Goal: Task Accomplishment & Management: Complete application form

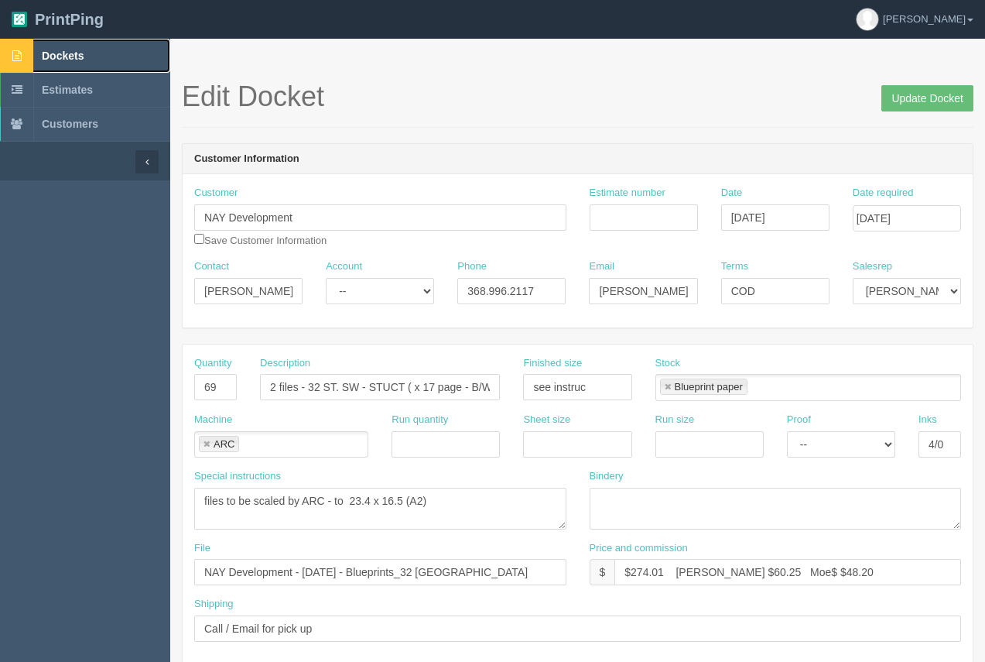
click at [80, 54] on span "Dockets" at bounding box center [63, 56] width 42 height 12
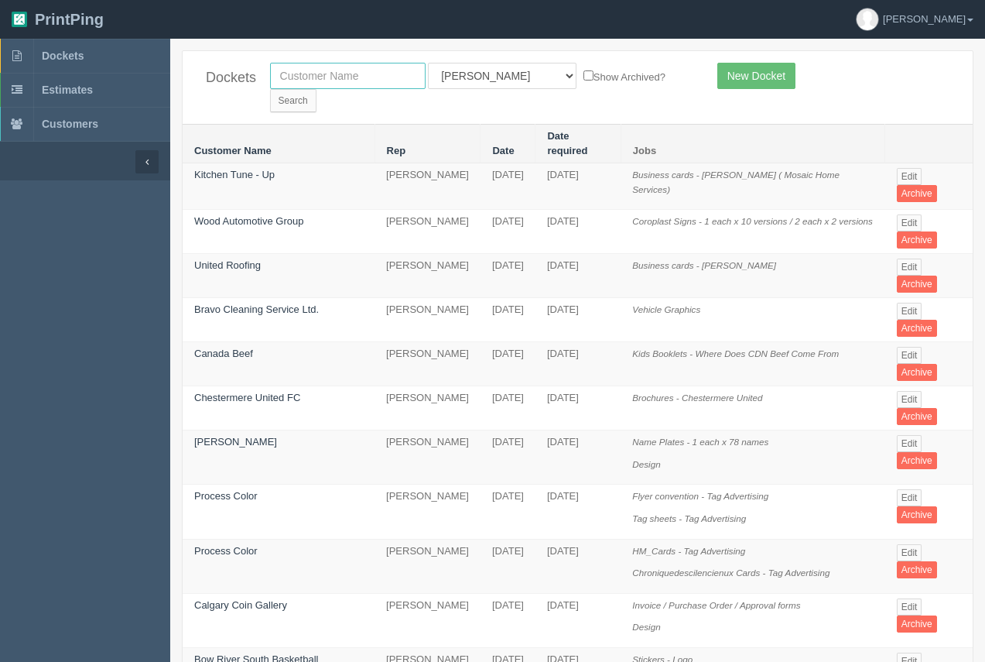
click at [348, 87] on input "text" at bounding box center [348, 76] width 156 height 26
type input "i"
type input "le construction"
click at [316, 89] on input "Search" at bounding box center [293, 100] width 46 height 23
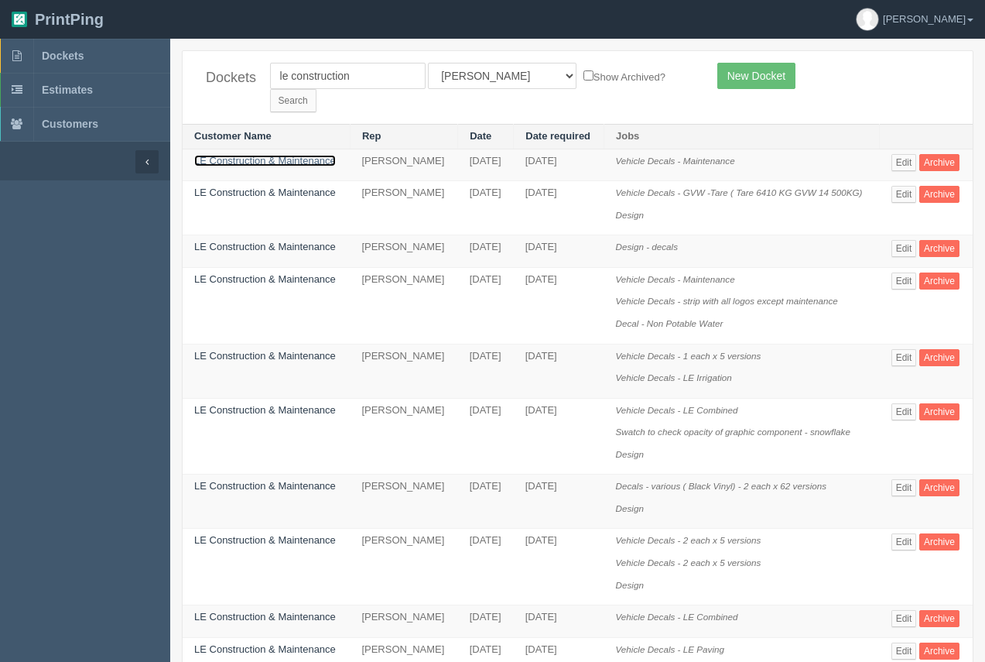
click at [241, 155] on link "LE Construction & Maintenance" at bounding box center [265, 161] width 142 height 12
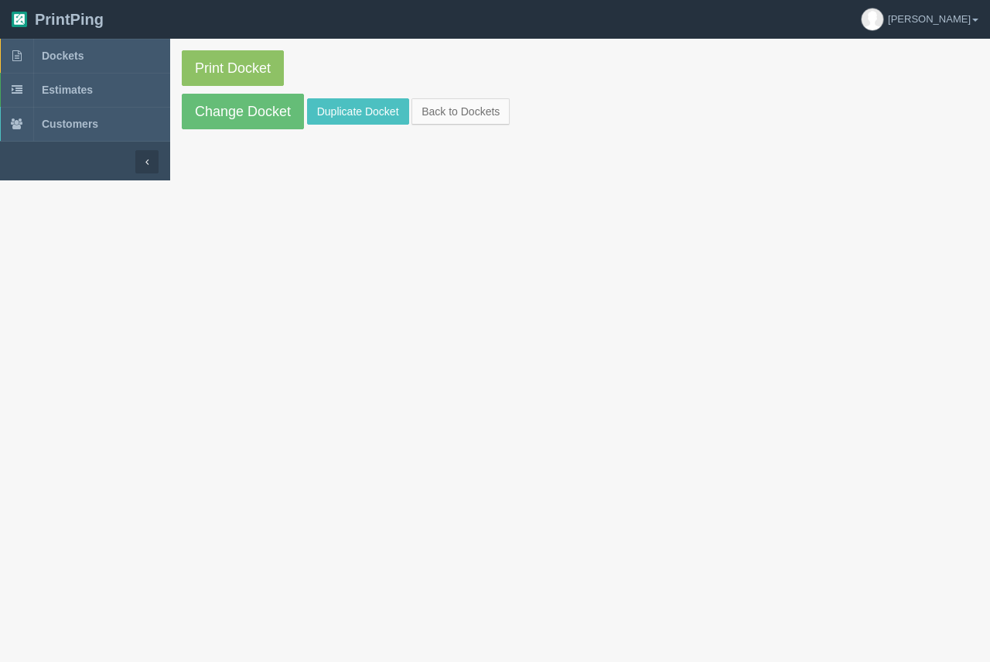
click at [335, 125] on section "Print Docket Change Docket Duplicate Docket Back to Dockets" at bounding box center [580, 90] width 820 height 102
click at [351, 113] on link "Duplicate Docket" at bounding box center [358, 111] width 102 height 26
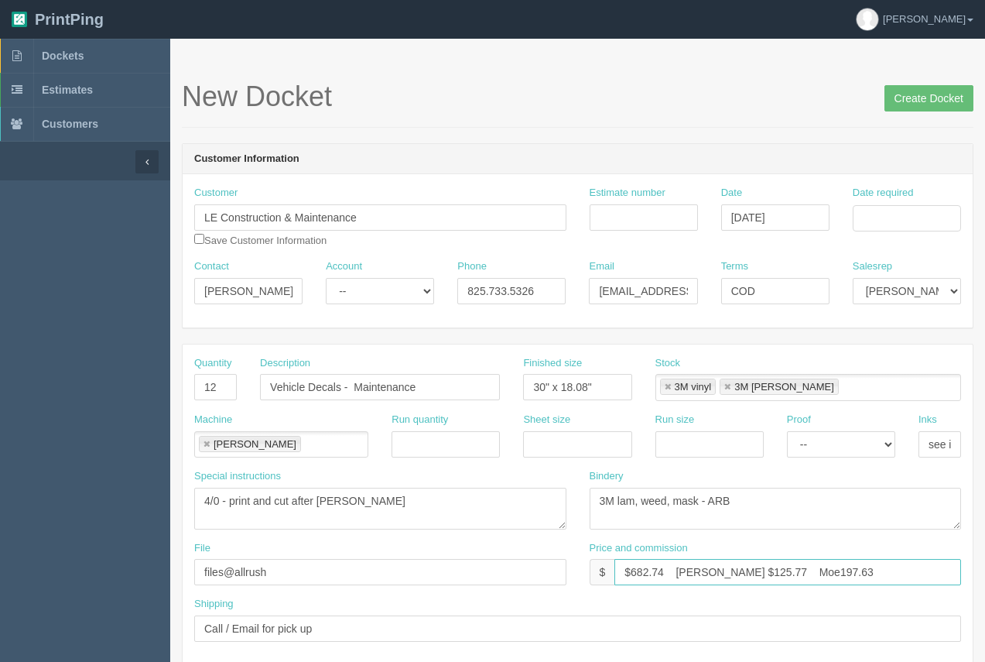
drag, startPoint x: 665, startPoint y: 575, endPoint x: 634, endPoint y: 569, distance: 31.6
click at [634, 569] on input "$682.74 Arif $125.77 Moe197.63" at bounding box center [787, 572] width 347 height 26
type input "$162.00 Arif $125.77 Moe197.63"
click at [902, 218] on input "Date required" at bounding box center [907, 218] width 108 height 26
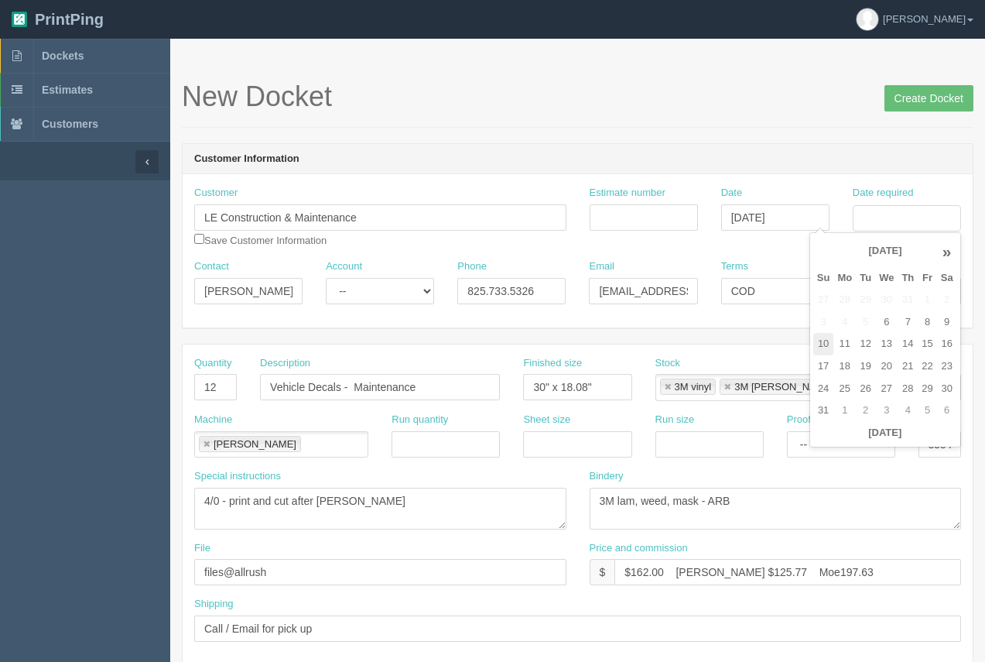
drag, startPoint x: 829, startPoint y: 324, endPoint x: 829, endPoint y: 336, distance: 11.6
click at [829, 324] on td "3" at bounding box center [823, 322] width 21 height 22
drag, startPoint x: 838, startPoint y: 364, endPoint x: 833, endPoint y: 355, distance: 10.4
click at [838, 364] on td "18" at bounding box center [844, 366] width 22 height 22
type input "[DATE]"
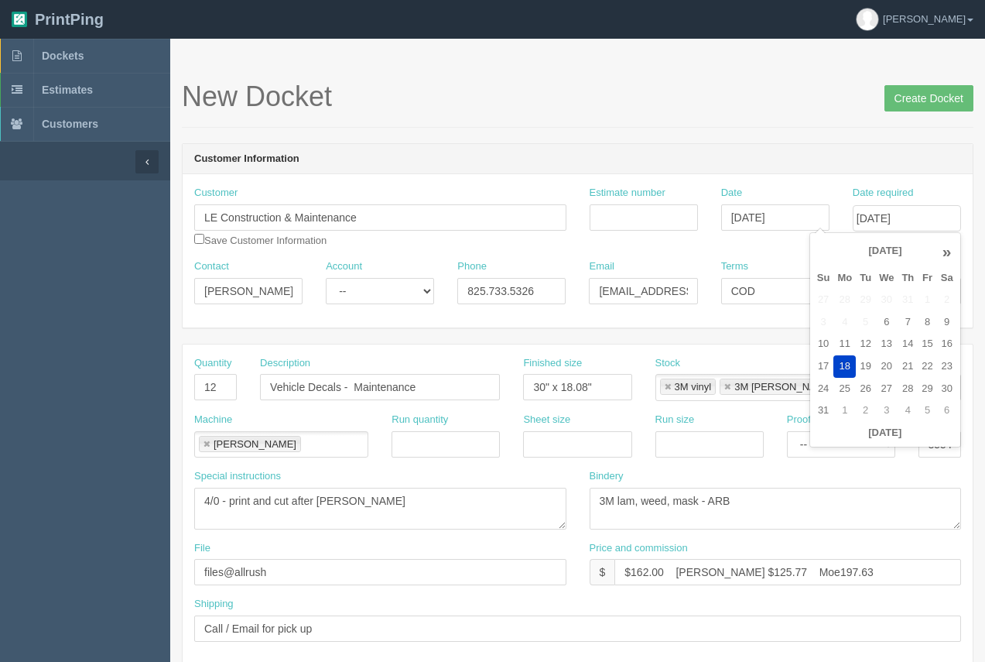
drag, startPoint x: 738, startPoint y: 111, endPoint x: 681, endPoint y: 139, distance: 63.7
click at [734, 113] on div "New Docket Create Docket" at bounding box center [578, 104] width 792 height 46
drag, startPoint x: 217, startPoint y: 388, endPoint x: 159, endPoint y: 357, distance: 64.7
type input "500"
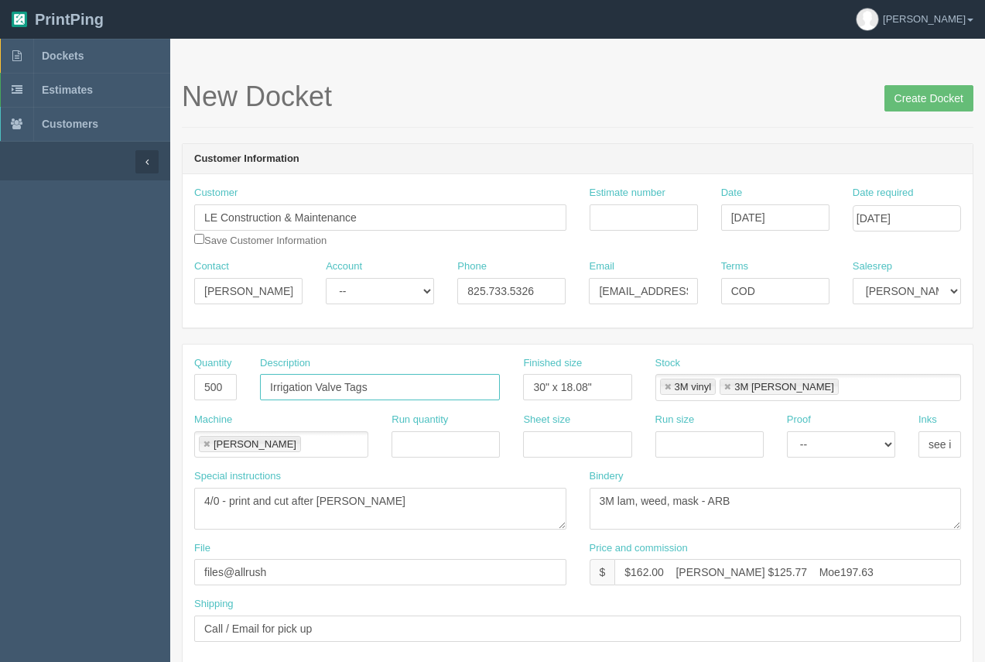
type input "Irrigation Valve Tags"
drag, startPoint x: 615, startPoint y: 387, endPoint x: 534, endPoint y: 389, distance: 81.3
click at [534, 389] on input "30" x 18.08"" at bounding box center [577, 387] width 108 height 26
type input "3.5 x 5.5"
click at [668, 388] on link at bounding box center [667, 387] width 9 height 10
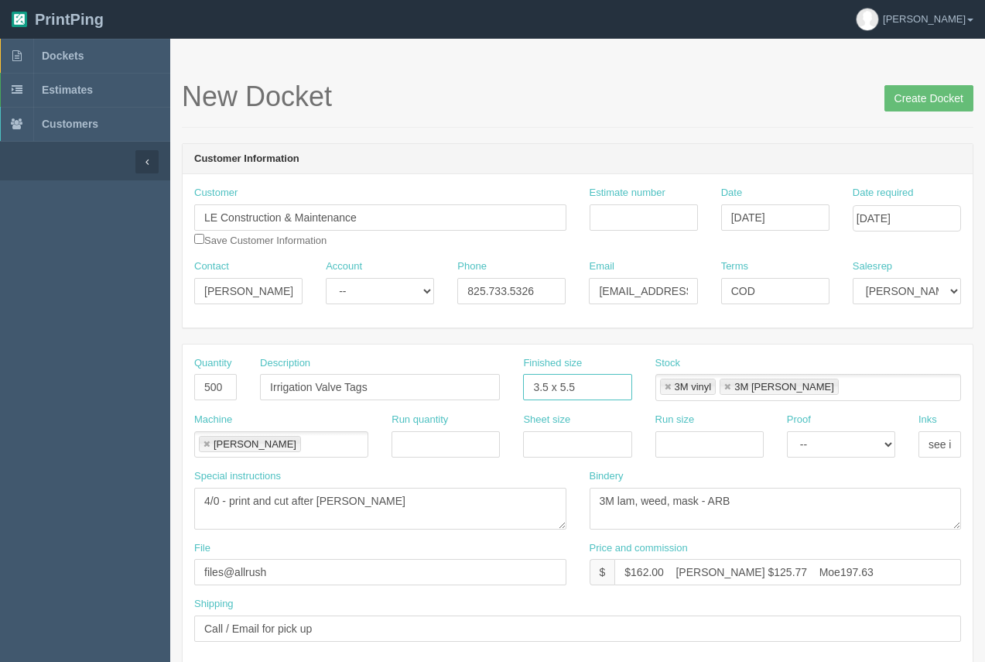
type input "3M lam"
type input "3.5 x 5.5"
click at [668, 388] on link at bounding box center [667, 387] width 9 height 10
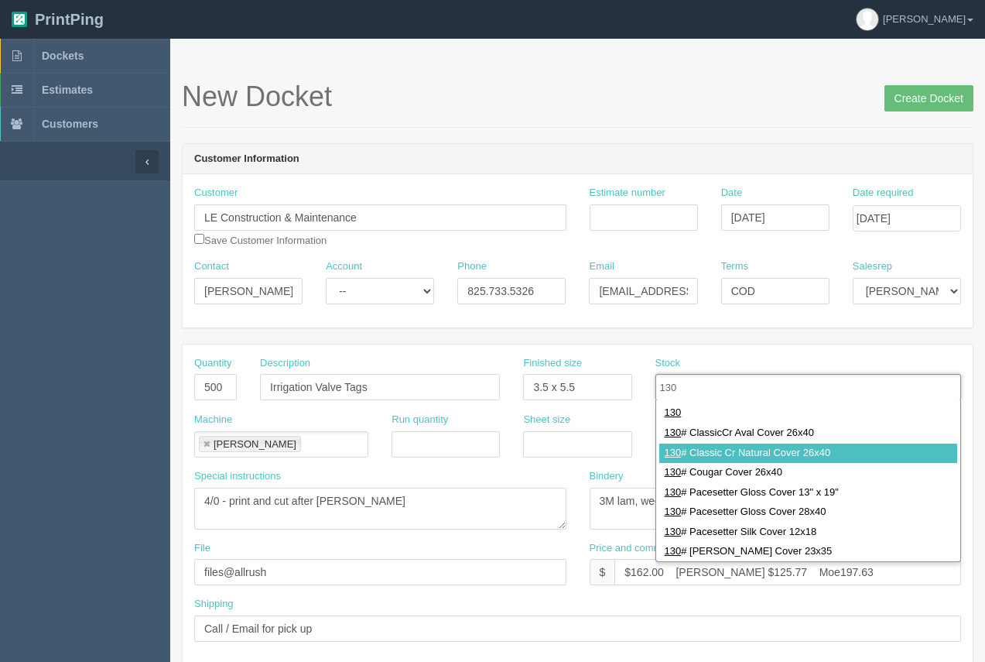
type input "130"
drag, startPoint x: 951, startPoint y: 461, endPoint x: 951, endPoint y: 453, distance: 8.5
type input "130# Classic Cr Natural Cover 26x40"
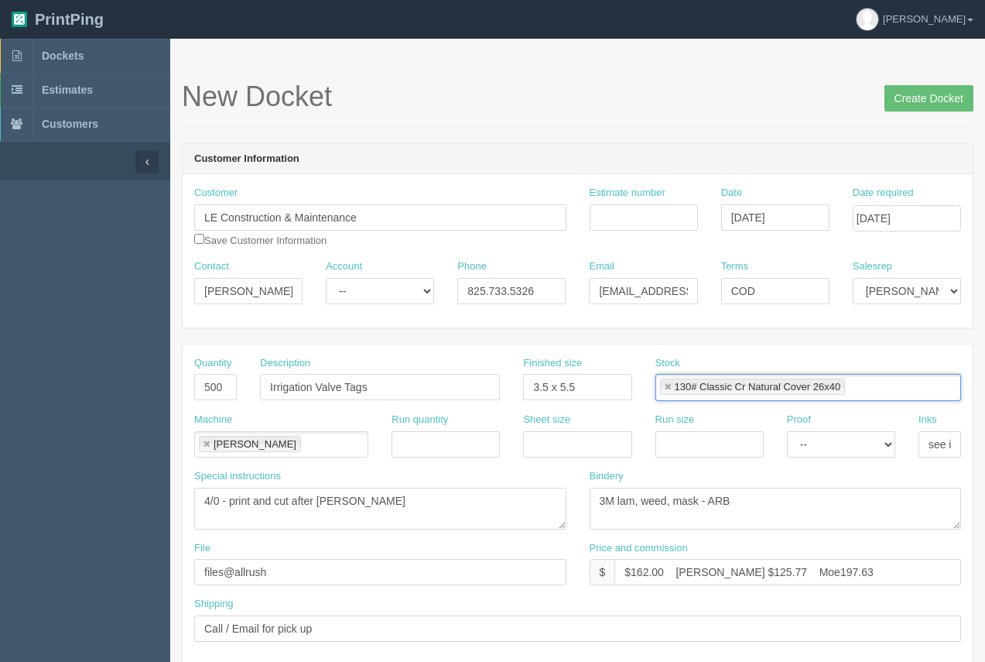
click at [665, 385] on link at bounding box center [667, 387] width 9 height 10
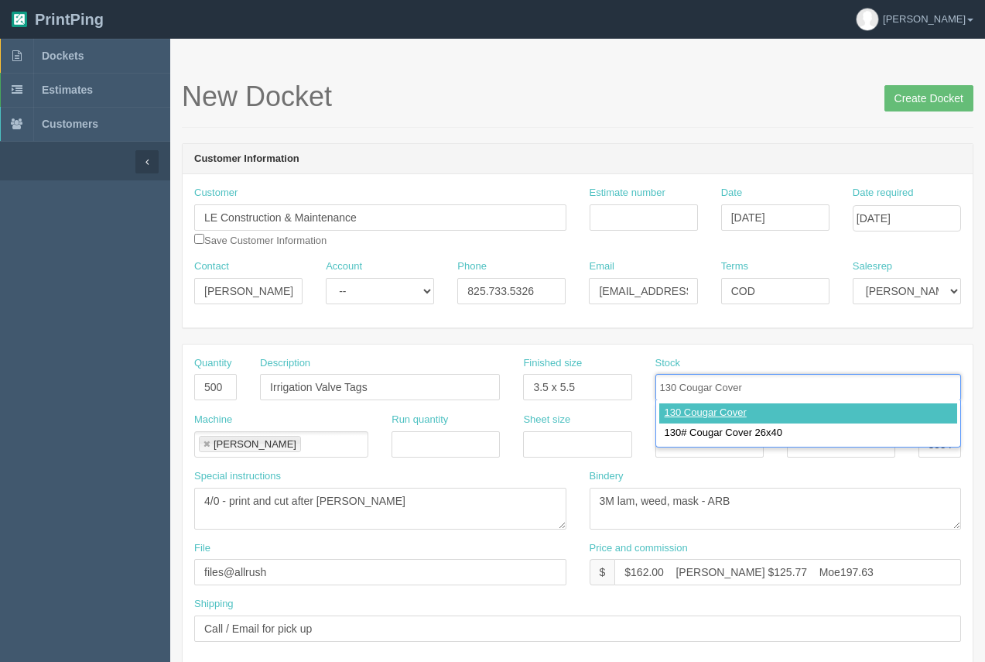
type input "130 Cougar Cover"
type input "130# Classic Cr Natural Cover 26x40,130 Cougar Cover"
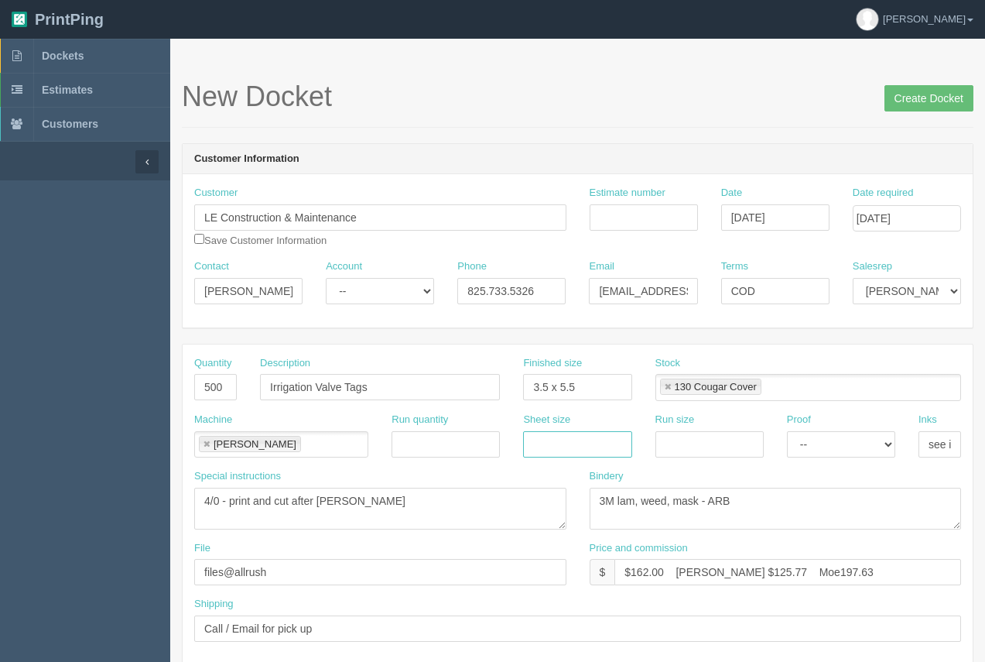
click at [528, 442] on input "text" at bounding box center [577, 444] width 108 height 26
type input "12 x 18"
click at [693, 452] on input "text" at bounding box center [709, 444] width 108 height 26
type input "12 x 18"
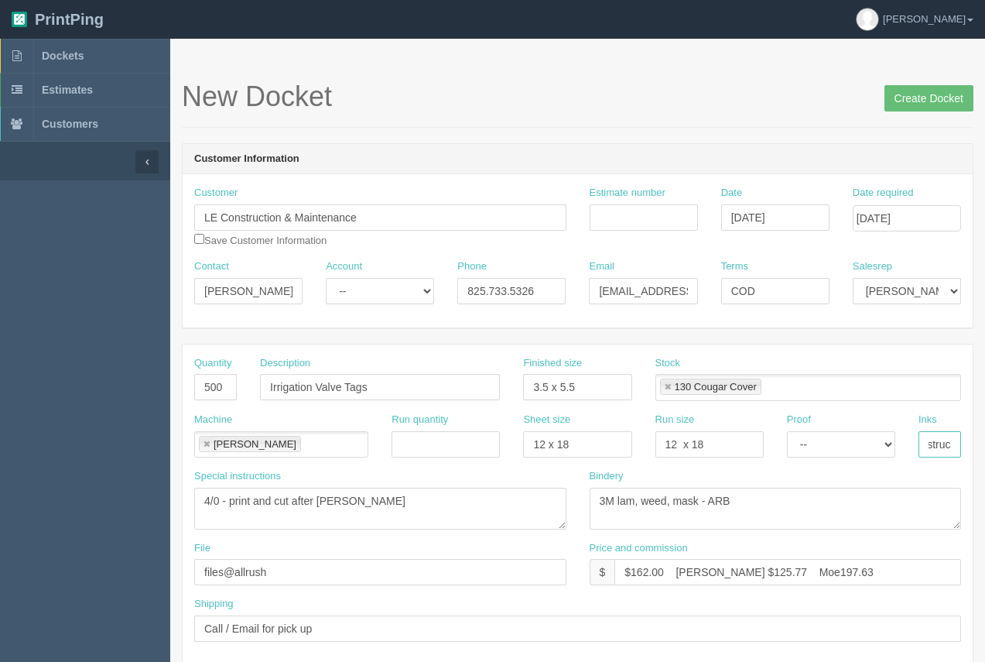
drag, startPoint x: 924, startPoint y: 446, endPoint x: 990, endPoint y: 433, distance: 66.9
type input "4"
click at [203, 440] on link at bounding box center [206, 444] width 9 height 10
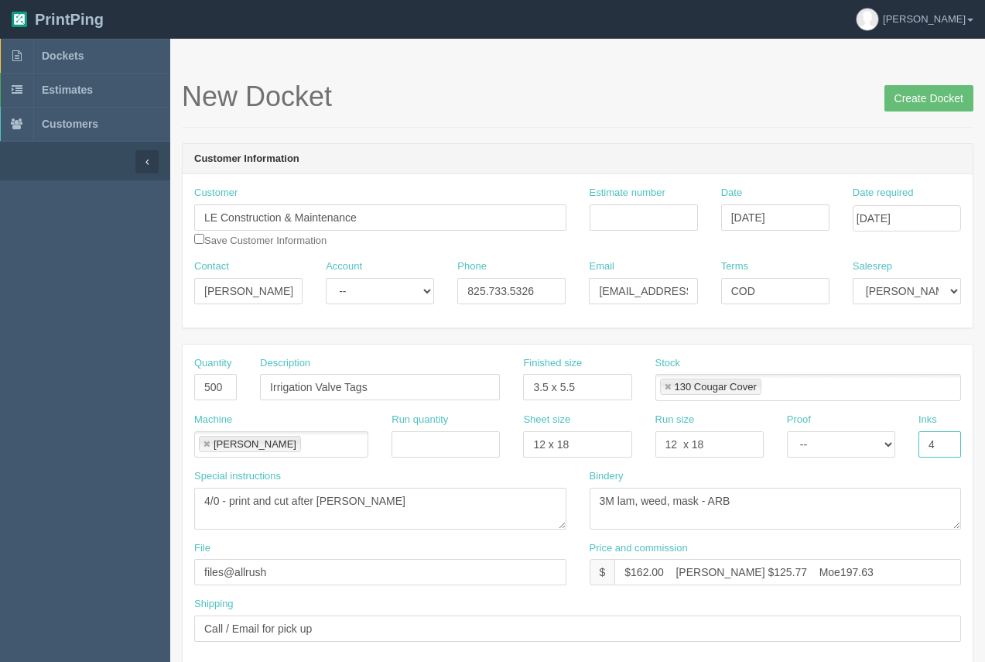
type input "4"
click at [202, 440] on input "text" at bounding box center [202, 445] width 15 height 22
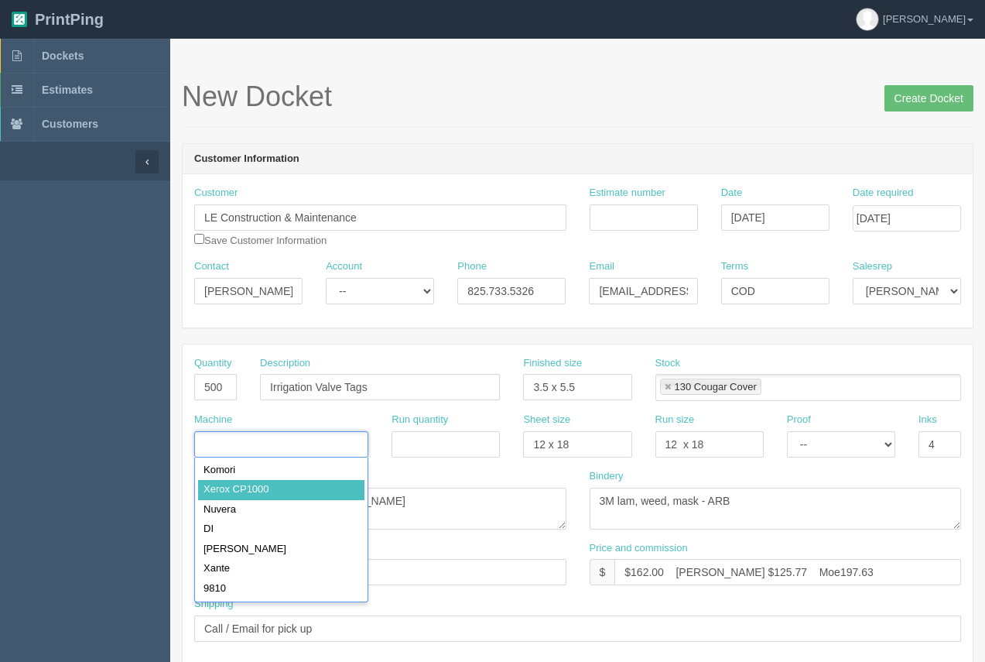
type input "Xerox CP1000"
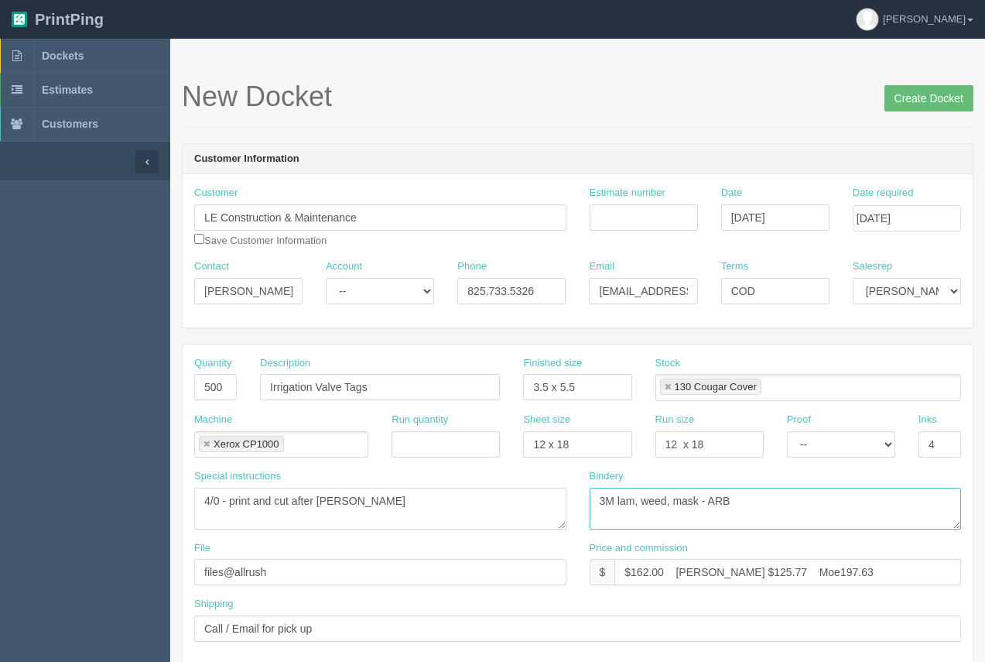
drag, startPoint x: 756, startPoint y: 505, endPoint x: 584, endPoint y: 471, distance: 175.1
click at [595, 501] on textarea "3M lam, weed, mask - ARB" at bounding box center [776, 508] width 372 height 42
type textarea "trim , drill hole"
drag, startPoint x: 740, startPoint y: 569, endPoint x: 708, endPoint y: 563, distance: 33.1
click at [708, 563] on input "$162.00 Arif $125.77 Moe197.63" at bounding box center [787, 572] width 347 height 26
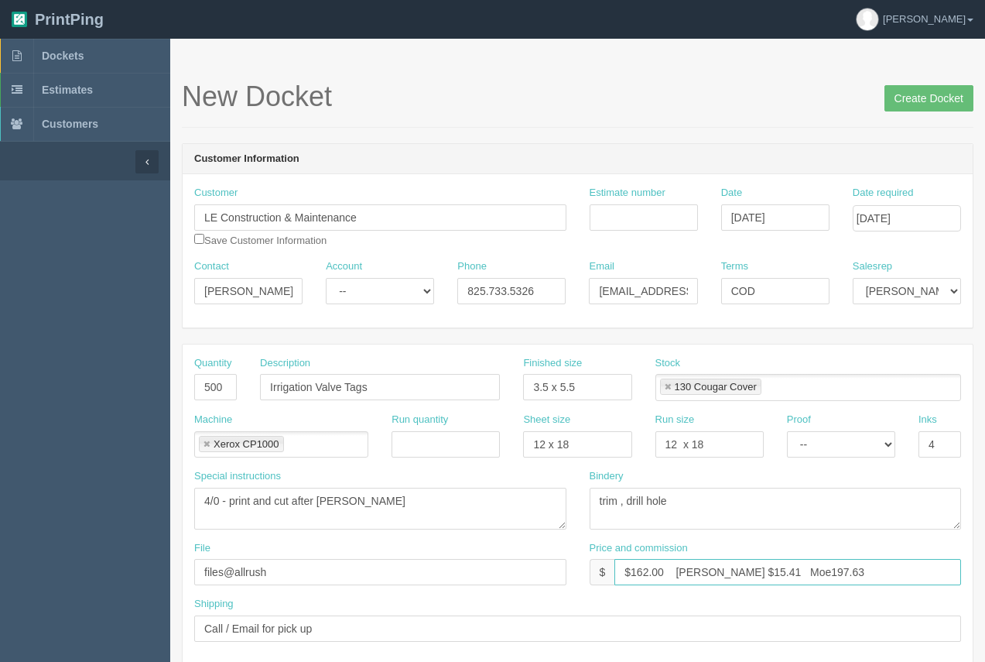
drag, startPoint x: 821, startPoint y: 573, endPoint x: 764, endPoint y: 573, distance: 56.5
click at [764, 573] on input "$162.00 Arif $15.41 Moe197.63" at bounding box center [787, 572] width 347 height 26
click at [764, 571] on input "$162.00 Arif $15.41 Moe53.77" at bounding box center [787, 572] width 347 height 26
type input "$162.00 Arif $15.41 Moe52.77"
click at [942, 439] on input "4" at bounding box center [939, 444] width 43 height 26
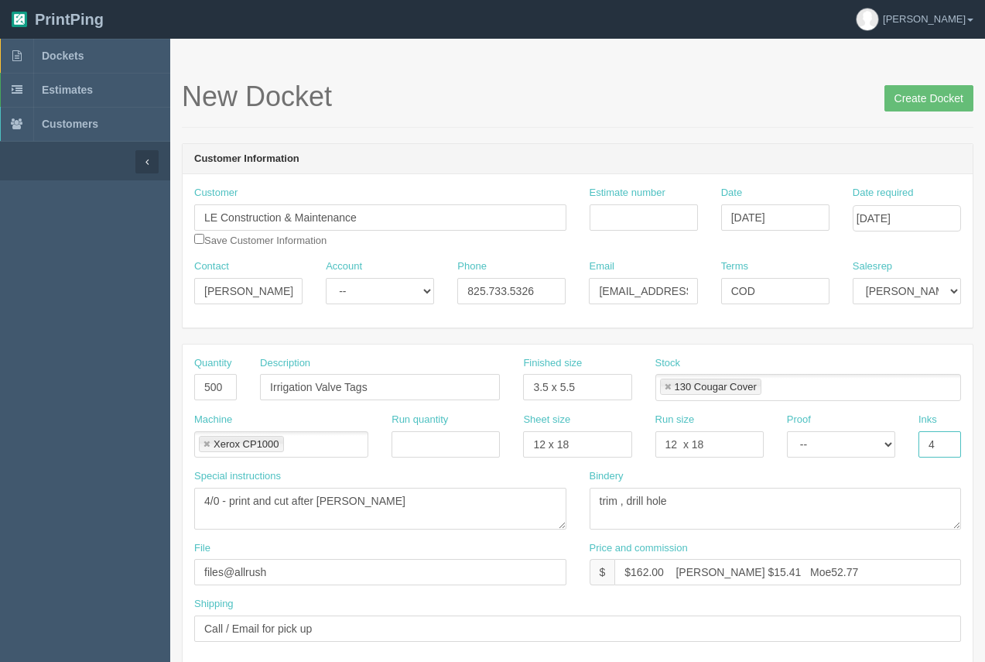
type input "4/4"
drag, startPoint x: 170, startPoint y: 508, endPoint x: 149, endPoint y: 507, distance: 20.9
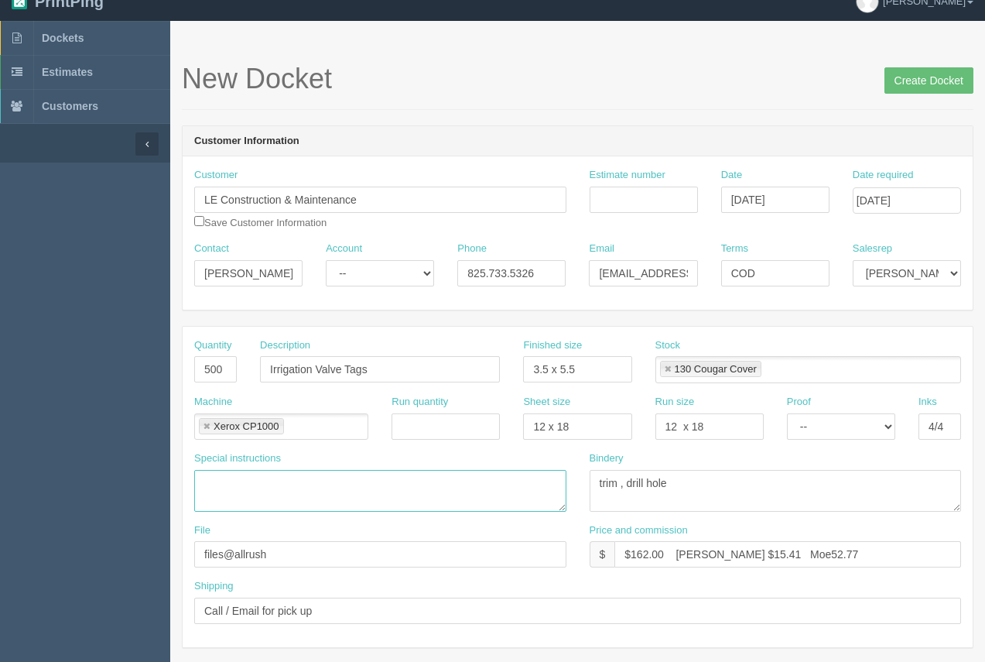
scroll to position [15, 0]
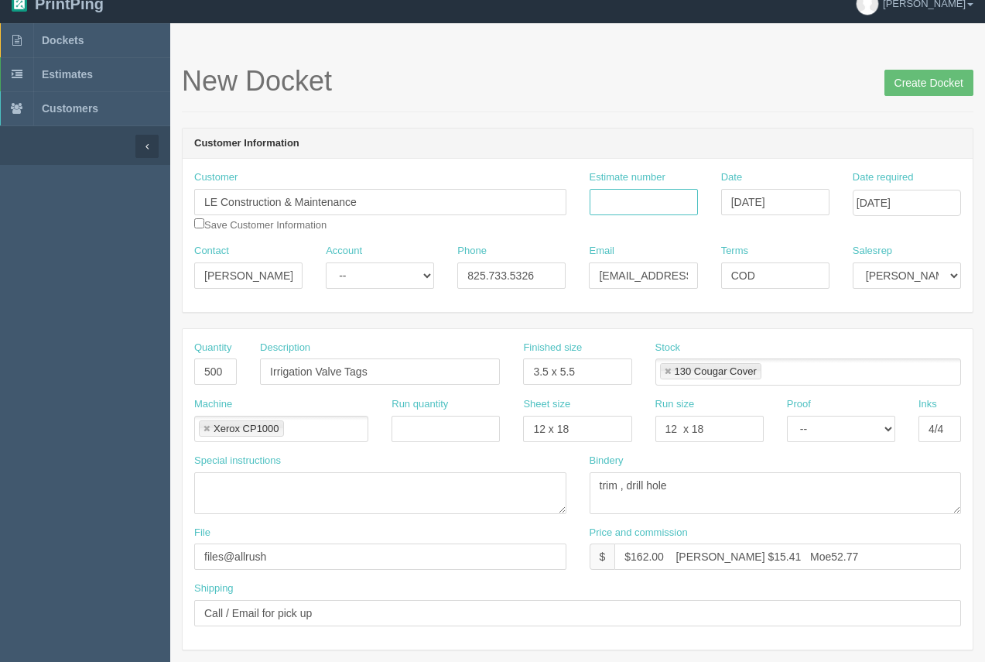
click at [619, 207] on input "Estimate number" at bounding box center [644, 202] width 108 height 26
type input "92046"
drag, startPoint x: 676, startPoint y: 484, endPoint x: 565, endPoint y: 491, distance: 111.6
click at [565, 491] on div "Special instructions 4/0 - print and cut after lam Bindery 3M lam, weed, mask -…" at bounding box center [578, 489] width 790 height 72
click at [907, 75] on input "Create Docket" at bounding box center [928, 83] width 89 height 26
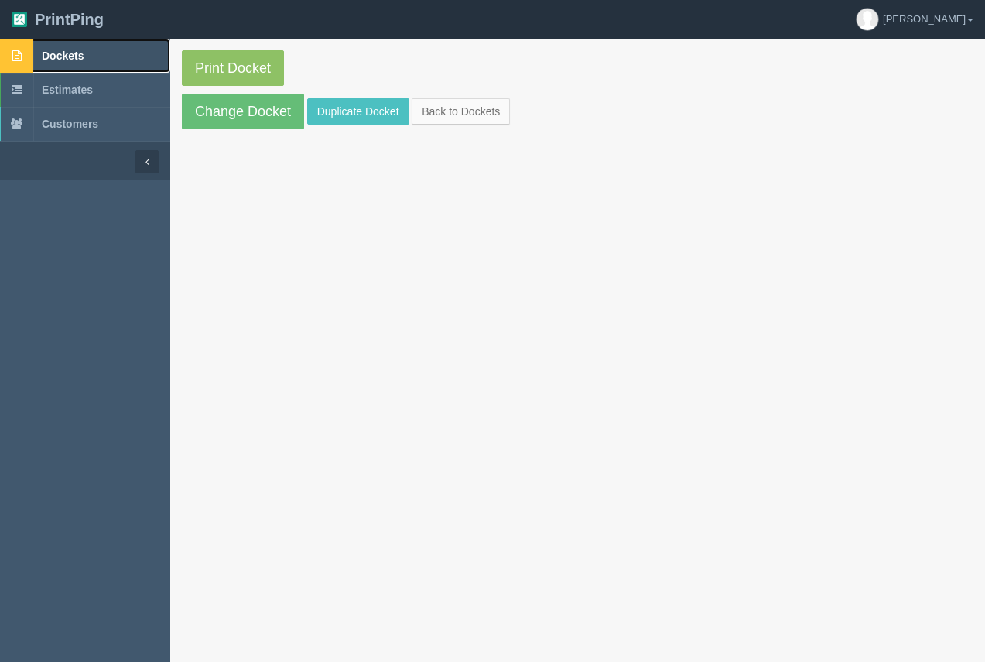
click at [51, 51] on span "Dockets" at bounding box center [63, 56] width 42 height 12
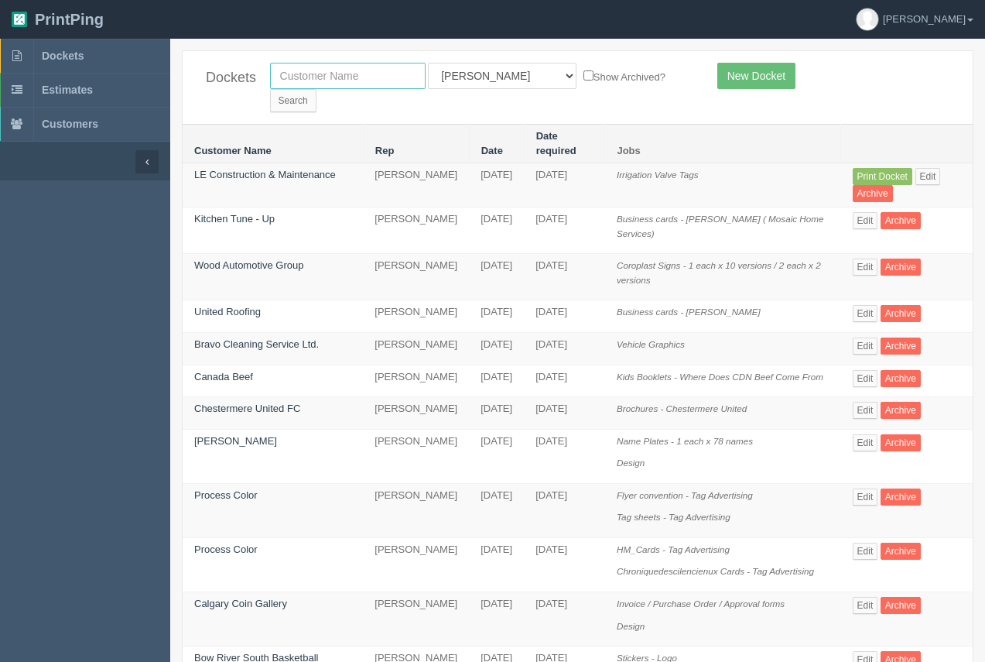
click at [363, 68] on input "text" at bounding box center [348, 76] width 156 height 26
type input "nay"
click at [316, 89] on input "Search" at bounding box center [293, 100] width 46 height 23
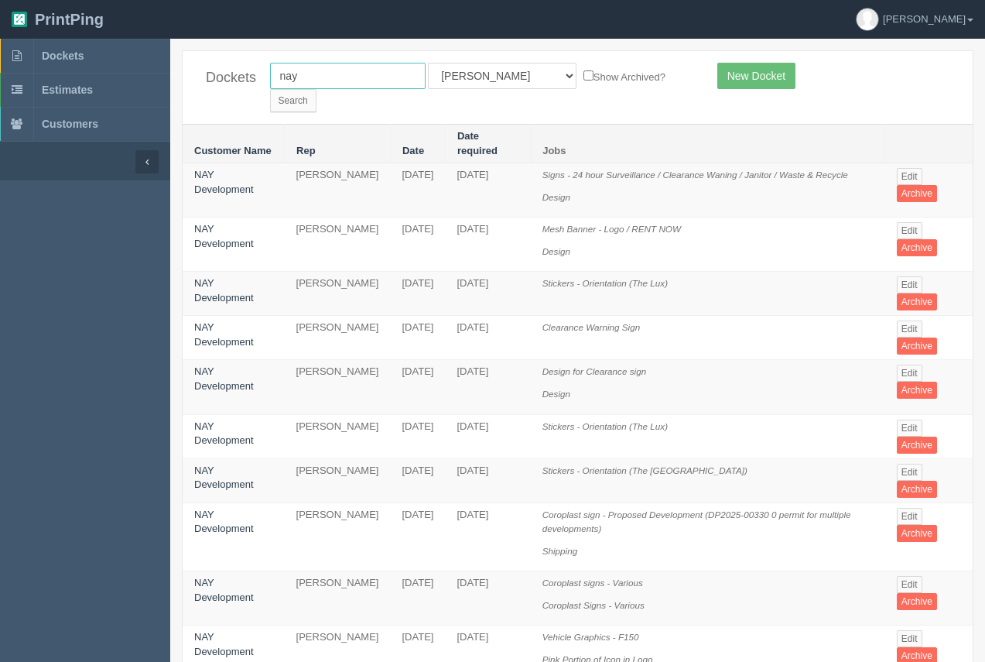
drag, startPoint x: 328, startPoint y: 76, endPoint x: 205, endPoint y: 90, distance: 123.8
click at [205, 90] on div "Dockets nay All Users Ali Ali Test 1 Aly Amy Ankit Arif Brandon Dan France Greg…" at bounding box center [578, 87] width 790 height 73
click at [77, 57] on span "Dockets" at bounding box center [63, 56] width 42 height 12
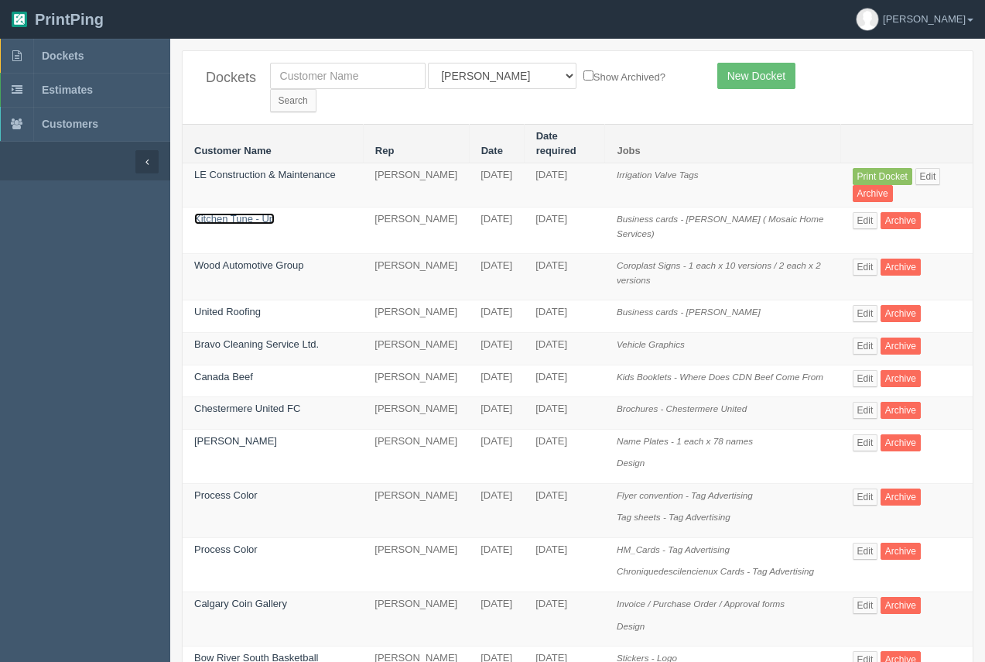
click at [229, 213] on link "Kitchen Tune - Up" at bounding box center [234, 219] width 80 height 12
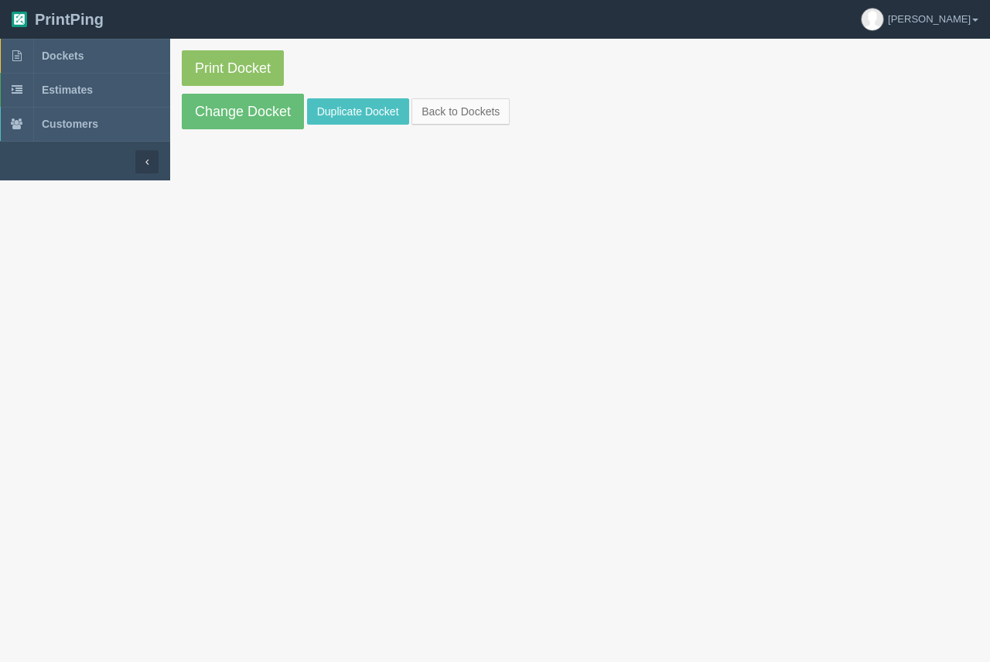
click at [255, 90] on section "Print Docket Change Docket Duplicate Docket Back to Dockets" at bounding box center [580, 90] width 820 height 102
click at [255, 108] on link "Change Docket" at bounding box center [243, 112] width 122 height 36
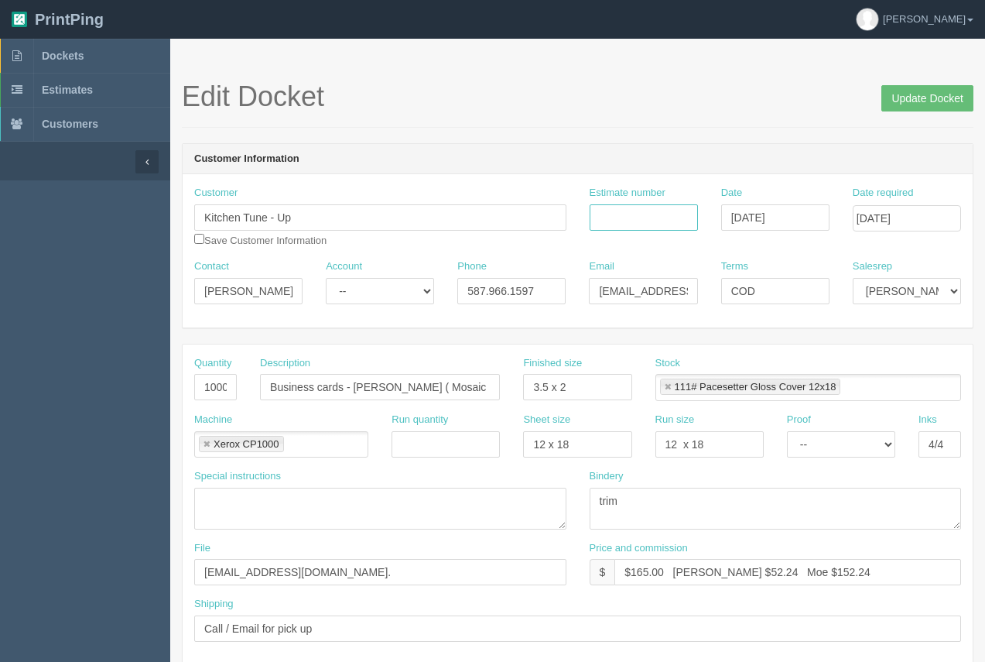
click at [643, 217] on input "Estimate number" at bounding box center [644, 217] width 108 height 26
type input "92045"
click at [920, 87] on input "Update Docket" at bounding box center [927, 98] width 92 height 26
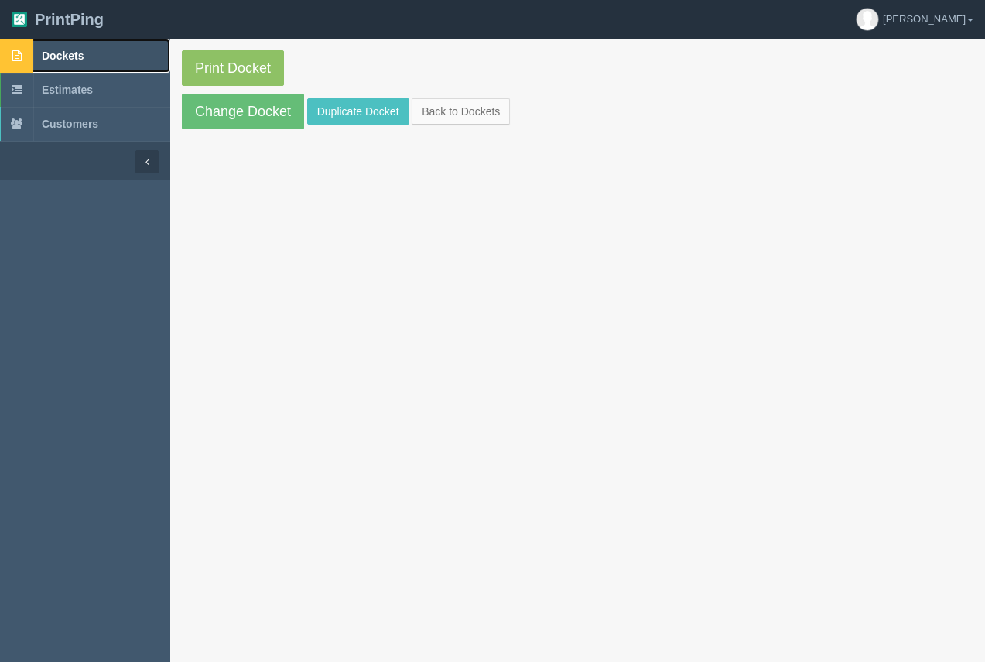
click at [63, 53] on span "Dockets" at bounding box center [63, 56] width 42 height 12
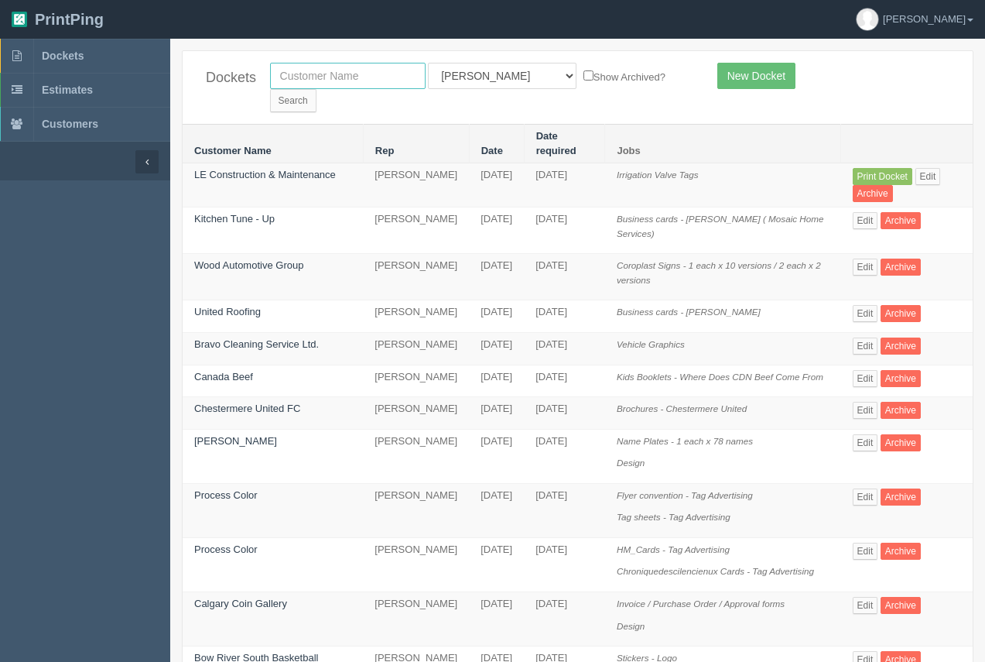
click at [343, 84] on input "text" at bounding box center [348, 76] width 156 height 26
type input "nay"
click at [316, 89] on input "Search" at bounding box center [293, 100] width 46 height 23
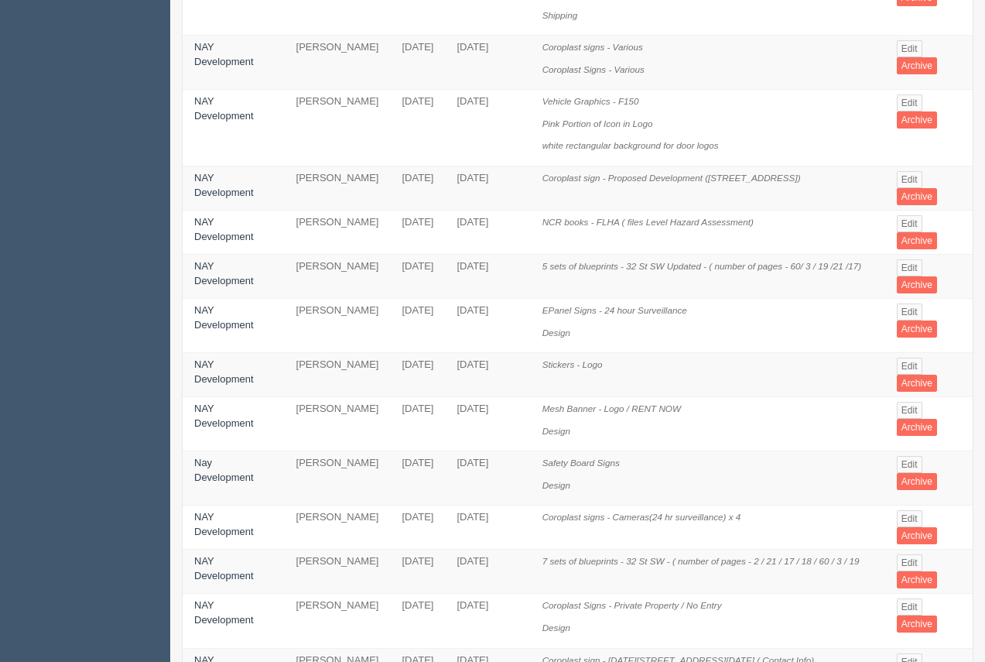
scroll to position [522, 0]
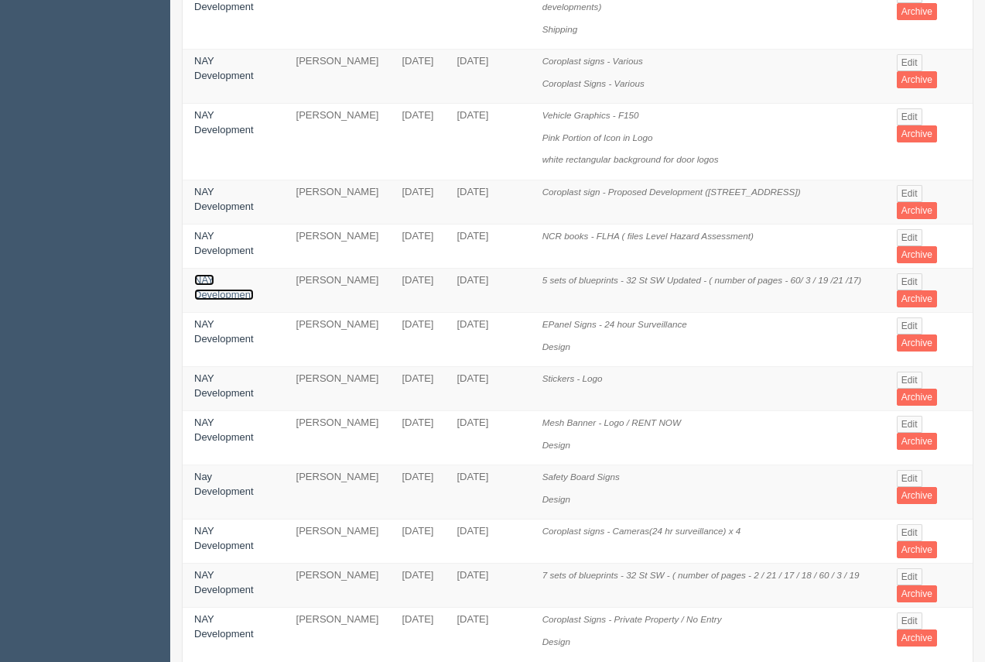
click at [221, 274] on link "NAY Development" at bounding box center [224, 287] width 60 height 26
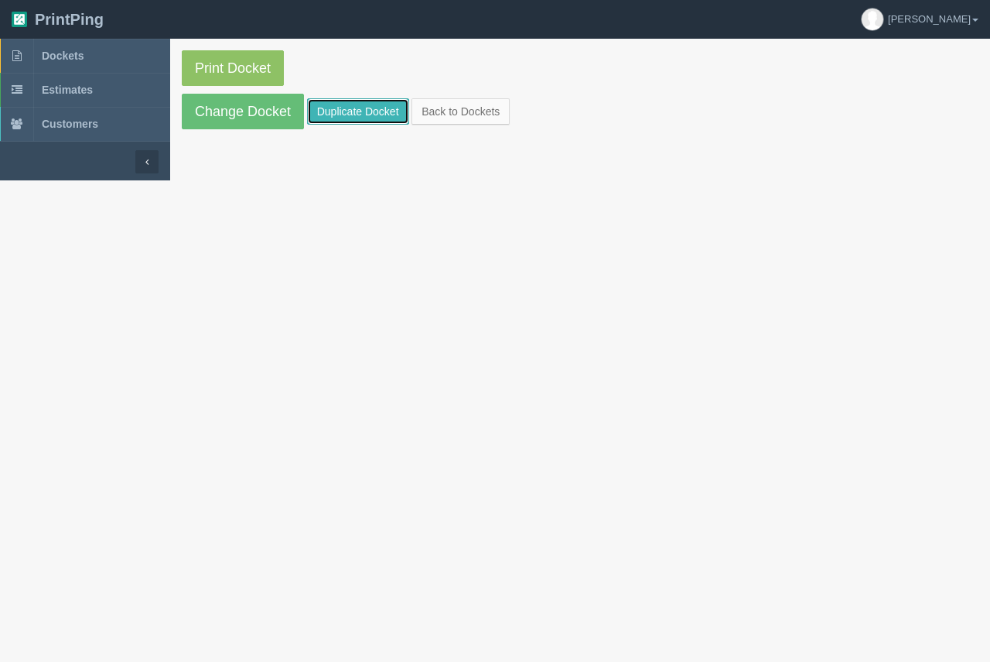
click at [392, 110] on link "Duplicate Docket" at bounding box center [358, 111] width 102 height 26
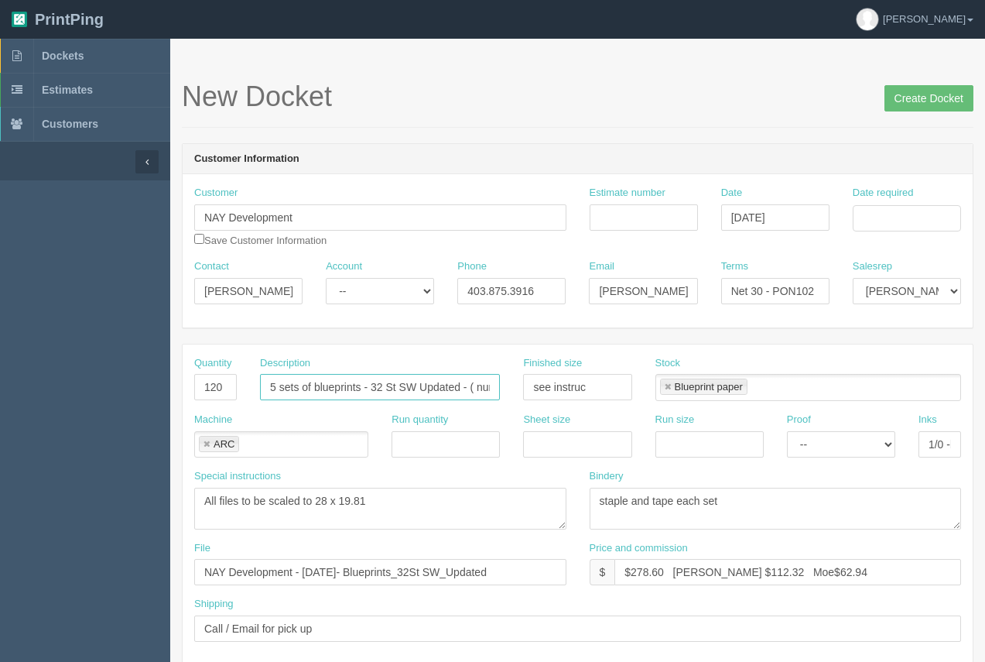
drag, startPoint x: 310, startPoint y: 387, endPoint x: 226, endPoint y: 382, distance: 84.5
click at [224, 381] on div "Quantity 120 Description 5 sets of blueprints - 32 St SW Updated - ( number of …" at bounding box center [578, 384] width 790 height 56
drag, startPoint x: 330, startPoint y: 382, endPoint x: 566, endPoint y: 369, distance: 236.4
click at [566, 369] on div "Quantity 120 Description Blueprints - 32 St SW Updated - ( number of pages - 60…" at bounding box center [578, 384] width 790 height 56
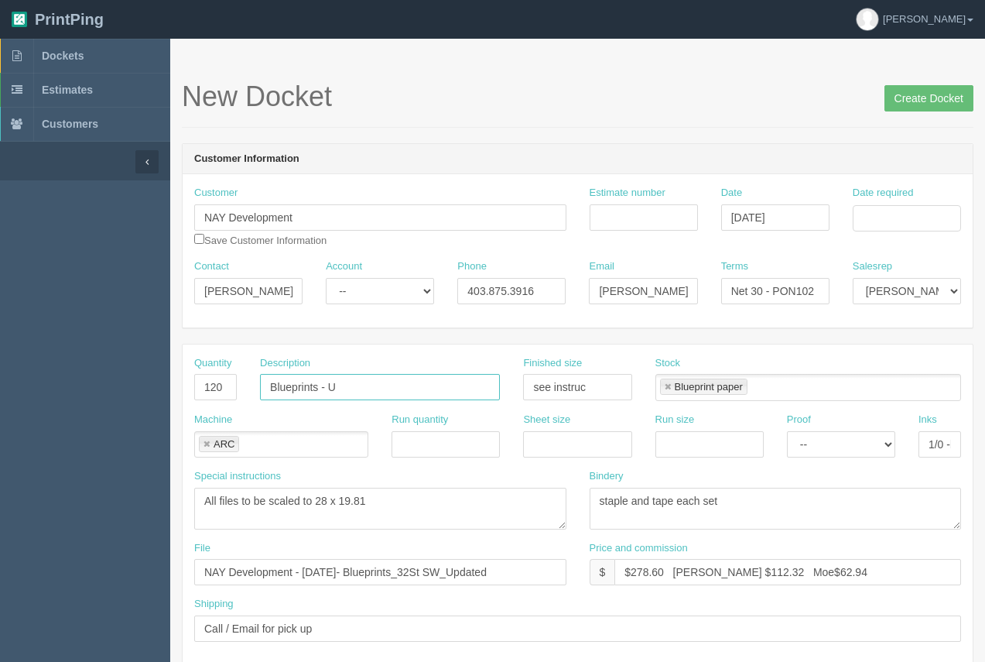
scroll to position [0, 0]
click at [375, 388] on input "Blueprints - United ORofing Renos" at bounding box center [380, 387] width 240 height 26
type input "Blueprints - United Roofing Renos"
drag, startPoint x: 595, startPoint y: 386, endPoint x: 499, endPoint y: 393, distance: 96.2
click at [499, 393] on div "Quantity 120 Description Blueprints - United Roofing Renos Finished size see in…" at bounding box center [578, 384] width 790 height 56
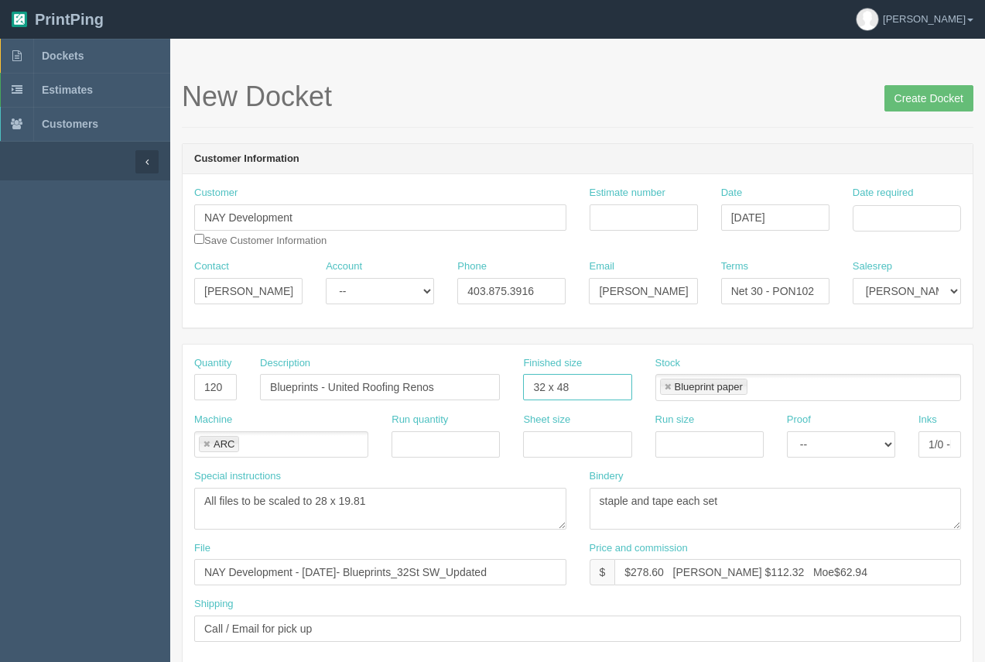
type input "32 x 48"
drag, startPoint x: 388, startPoint y: 508, endPoint x: 318, endPoint y: 496, distance: 71.5
click at [318, 496] on textarea "All files to be scaled to 28 x 19.81" at bounding box center [380, 508] width 372 height 42
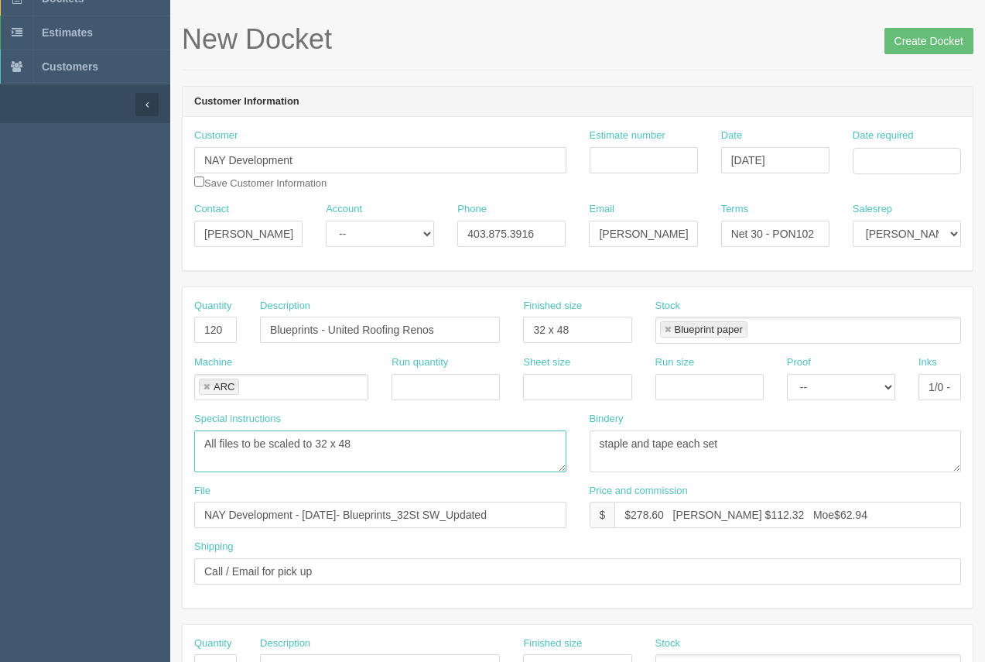
scroll to position [58, 0]
type textarea "All files to be scaled to 32 x 48"
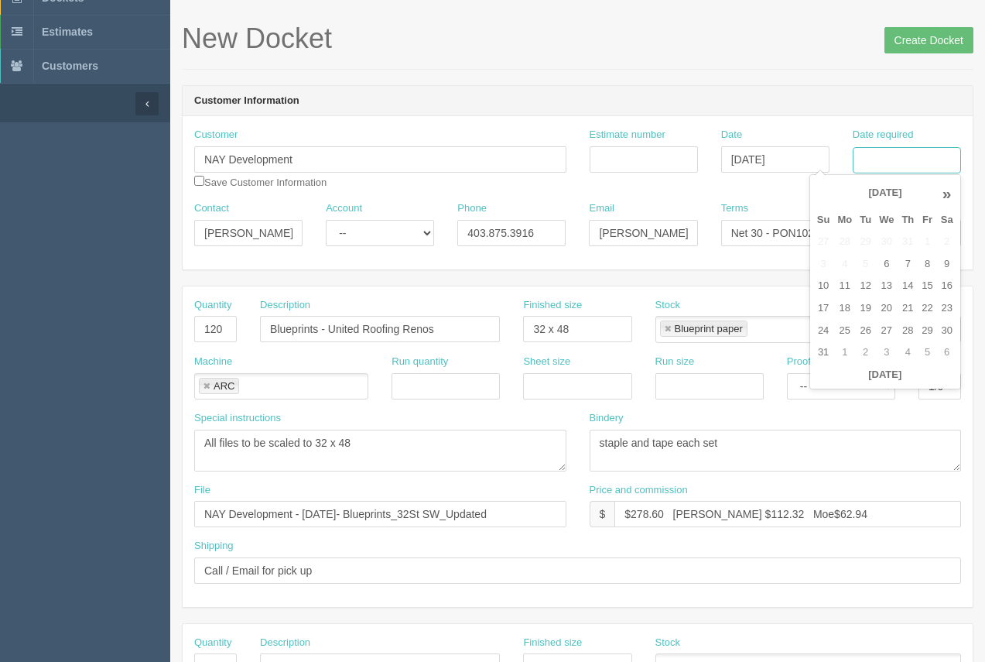
click at [896, 148] on input "Date required" at bounding box center [907, 160] width 108 height 26
click at [839, 286] on td "11" at bounding box center [844, 286] width 22 height 22
click at [881, 288] on td "13" at bounding box center [886, 286] width 22 height 22
type input "August 13, 2025"
click at [826, 101] on header "Customer Information" at bounding box center [578, 101] width 790 height 31
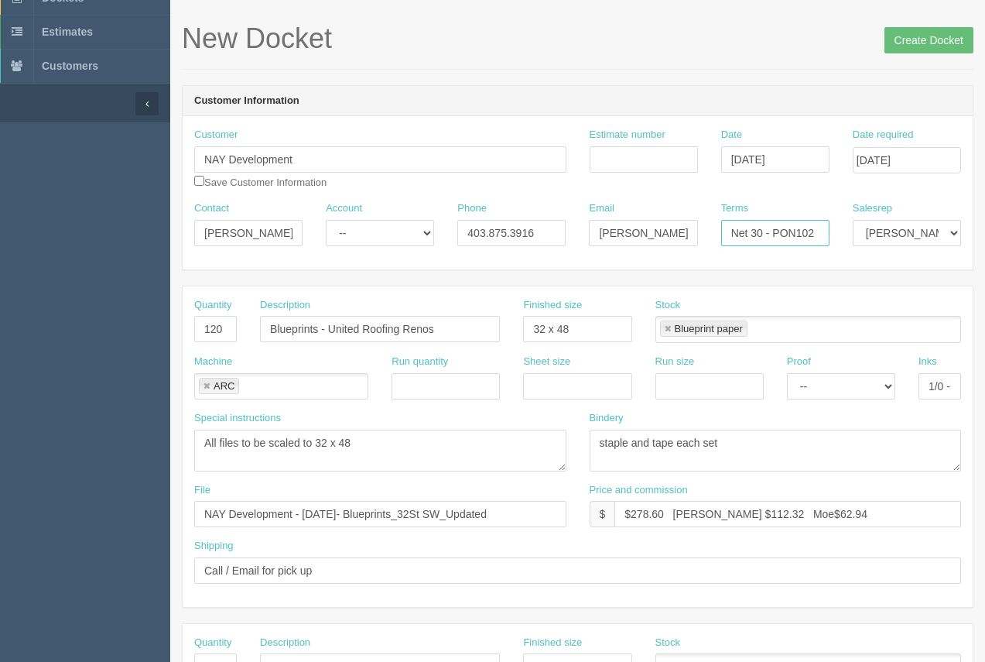
drag, startPoint x: 821, startPoint y: 235, endPoint x: 765, endPoint y: 221, distance: 57.4
click at [765, 221] on input "Net 30 - PON102" at bounding box center [775, 233] width 108 height 26
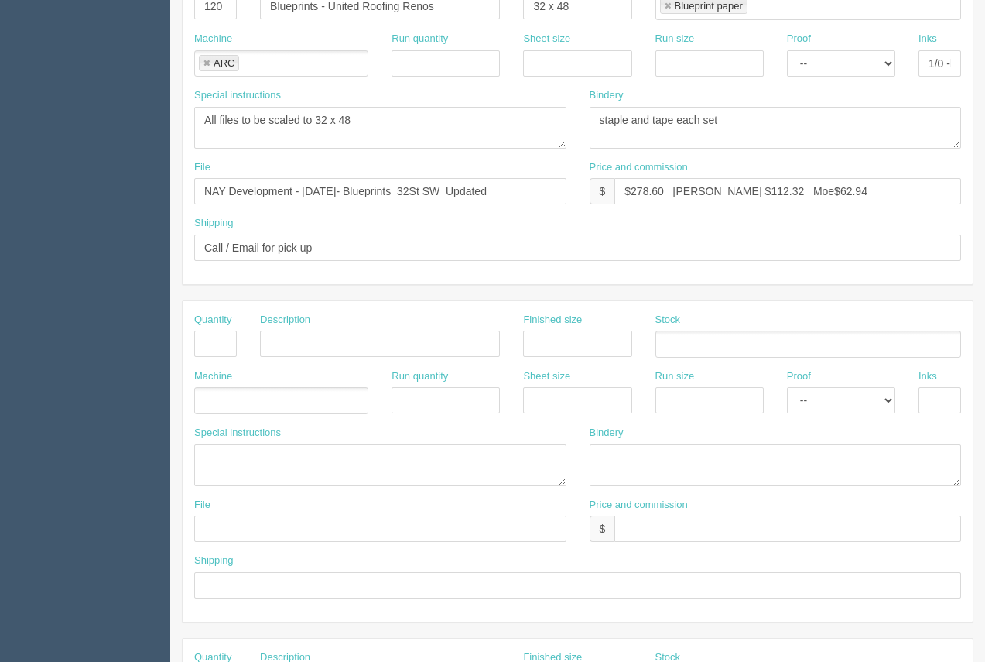
scroll to position [374, 0]
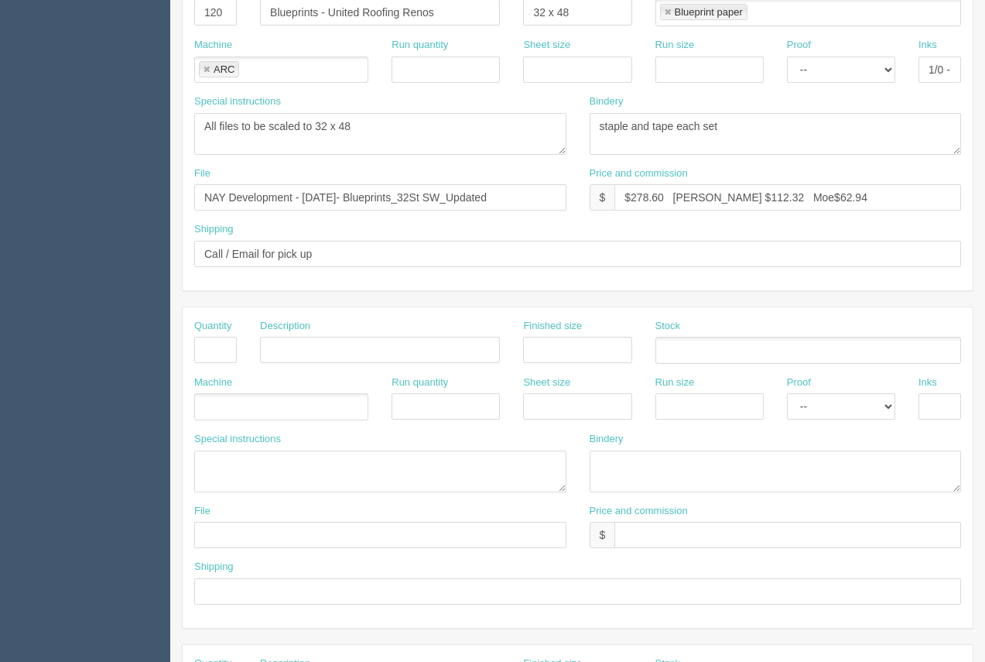
type input "Net 30"
drag, startPoint x: 540, startPoint y: 198, endPoint x: 392, endPoint y: 178, distance: 149.9
click at [378, 188] on input "NAY Development - October 2024- Blueprints_32St SW_Updated" at bounding box center [380, 197] width 372 height 26
drag, startPoint x: 400, startPoint y: 197, endPoint x: 307, endPoint y: 198, distance: 92.9
click at [306, 197] on input "NAY Development - October 2024- Uni" at bounding box center [380, 197] width 372 height 26
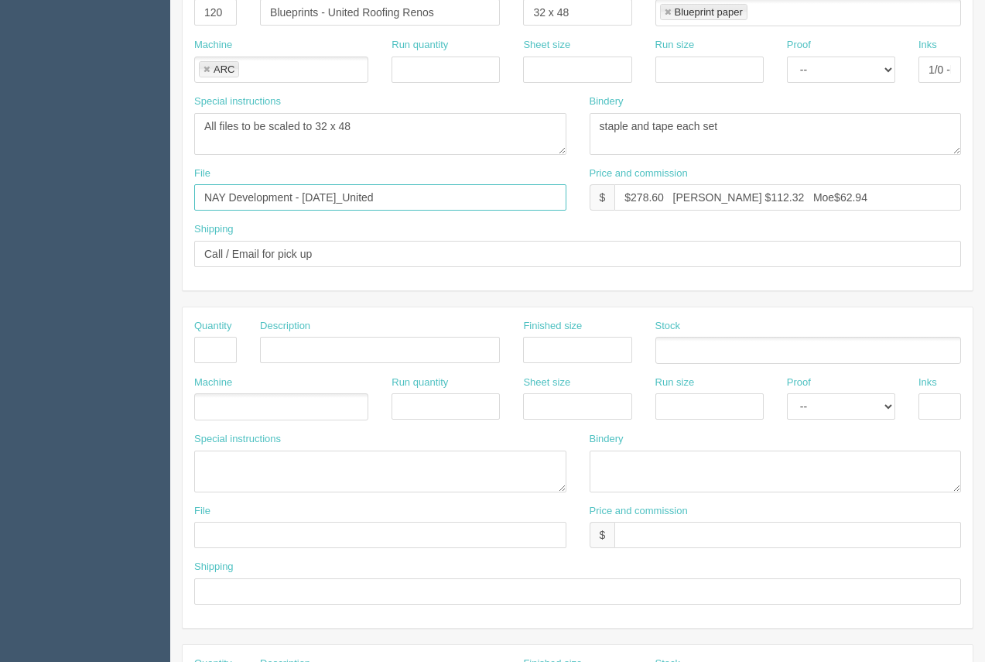
click at [371, 200] on input "NAY Development - August 2025_United" at bounding box center [380, 197] width 372 height 26
click at [299, 201] on input "NAY Development - August 2025_Blueprints_United Roofing RenosUnited" at bounding box center [380, 197] width 372 height 26
drag, startPoint x: 530, startPoint y: 196, endPoint x: 590, endPoint y: 205, distance: 61.1
click at [590, 205] on div "File NAY Development - August 2025_Blueprints_United Roofing RenosUnited Price …" at bounding box center [578, 194] width 790 height 56
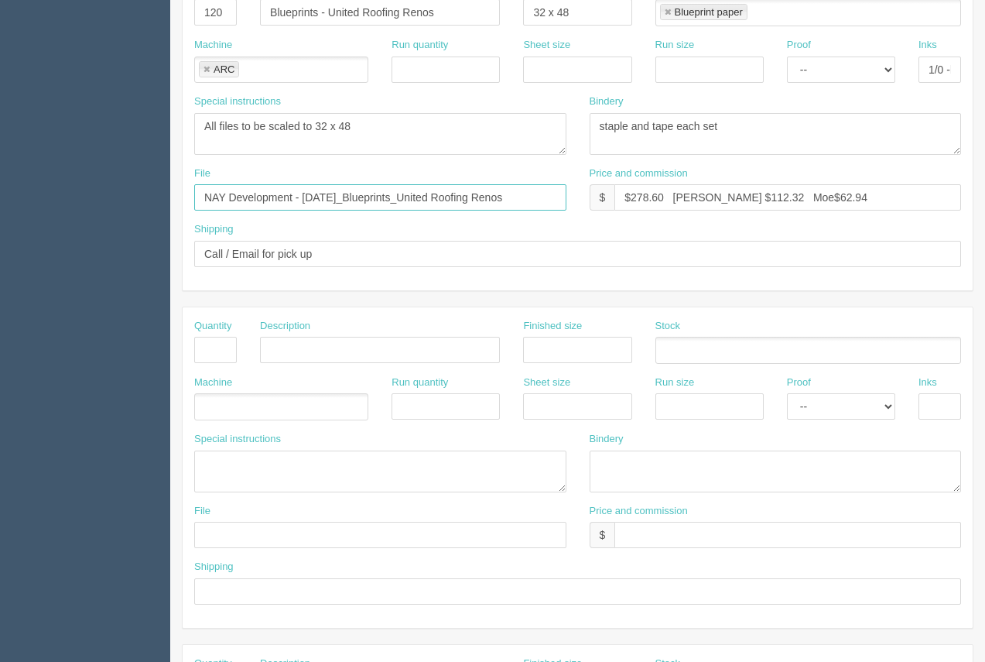
scroll to position [0, 0]
type input "NAY Development - August 2025_Blueprints_United Roofing Renos"
drag, startPoint x: 661, startPoint y: 196, endPoint x: 637, endPoint y: 180, distance: 29.0
click at [634, 197] on input "$278.60 Arif $112.32 Moe$62.94" at bounding box center [787, 197] width 347 height 26
drag, startPoint x: 732, startPoint y: 197, endPoint x: 686, endPoint y: 183, distance: 48.5
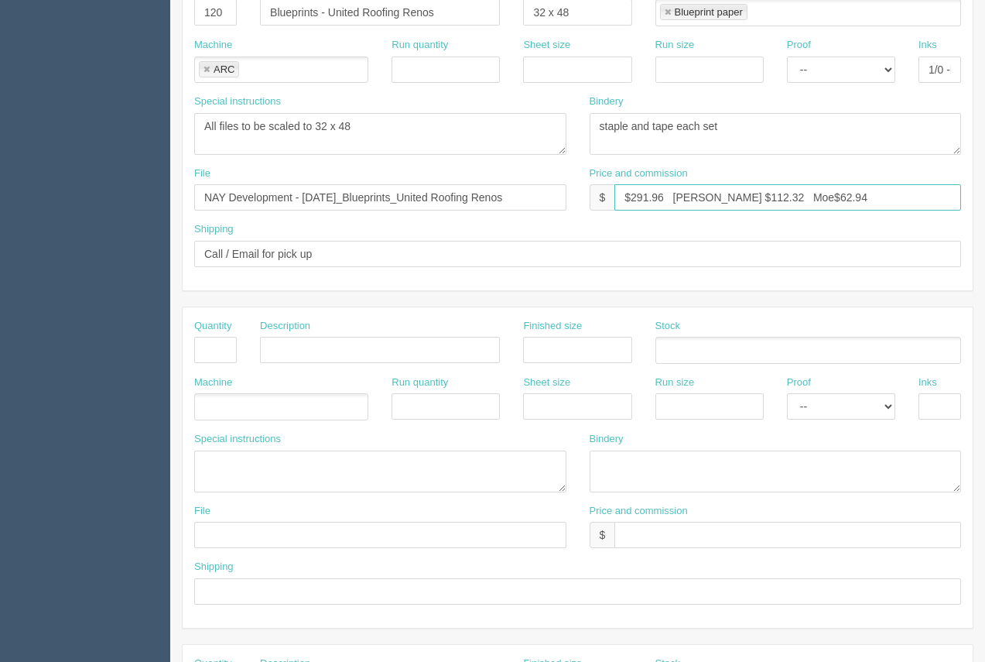
click at [707, 192] on input "$291.96 Arif $112.32 Moe$62.94" at bounding box center [787, 197] width 347 height 26
drag, startPoint x: 819, startPoint y: 199, endPoint x: 769, endPoint y: 193, distance: 50.7
click at [769, 192] on input "$291.96 Arif $110.48 Moe$62.94" at bounding box center [787, 197] width 347 height 26
click at [764, 200] on input "$291.96 Arif $110.48 Moe$625.15" at bounding box center [787, 197] width 347 height 26
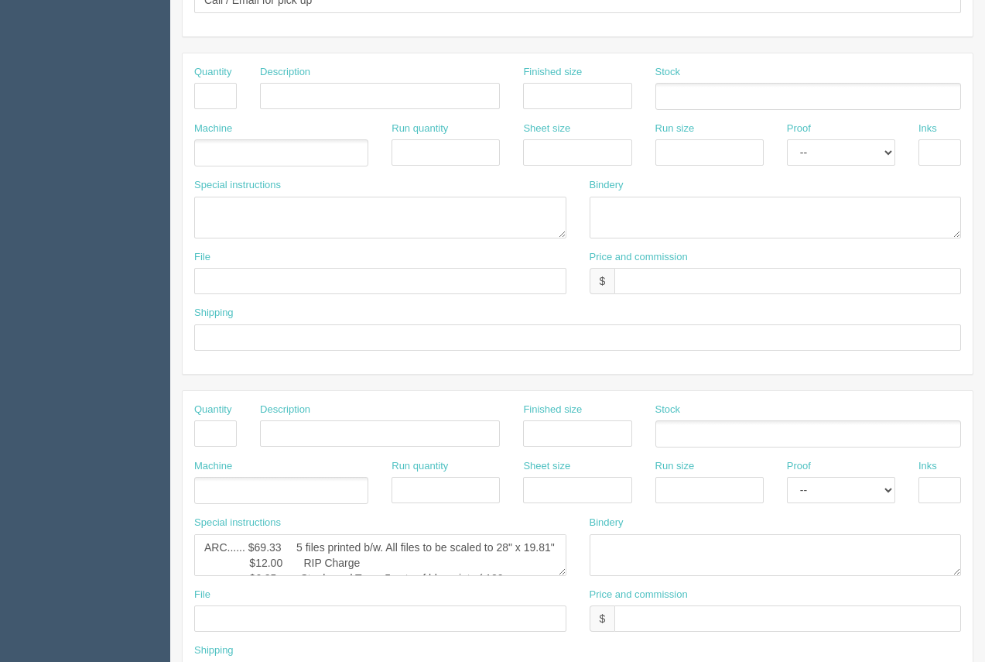
scroll to position [744, 0]
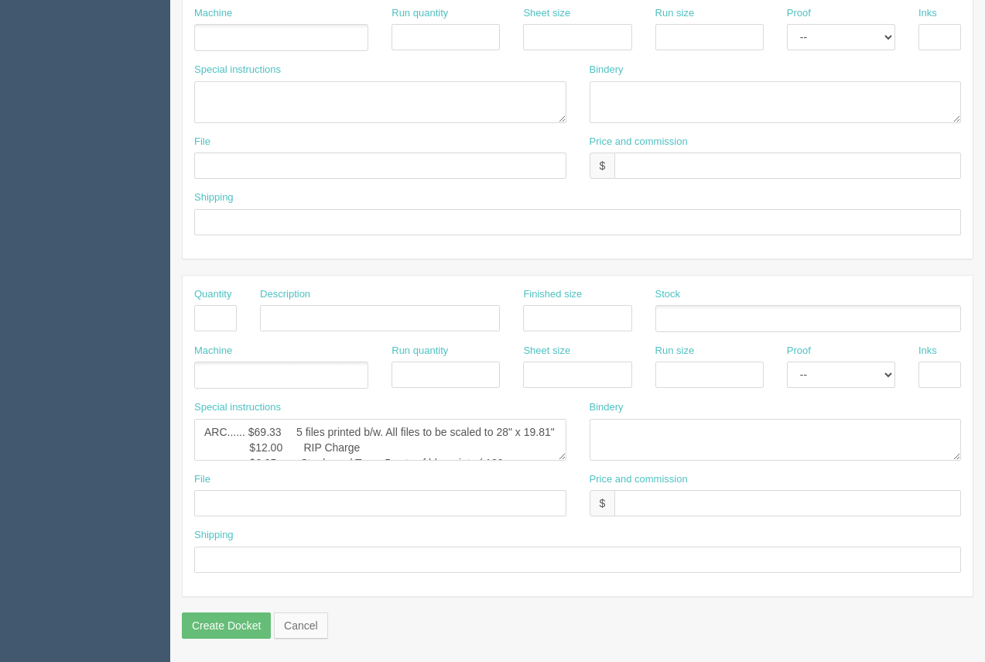
type input "$291.96 Arif $110.48 Moe$25.15"
drag, startPoint x: 284, startPoint y: 427, endPoint x: 256, endPoint y: 424, distance: 28.0
click at [256, 424] on textarea "ARC...... $69.33 5 files printed b/w. All files to be scaled to 28" x 19.81" $1…" at bounding box center [380, 440] width 372 height 42
click at [328, 436] on textarea "ARC...... $69.33 5 files printed b/w. All files to be scaled to 28" x 19.81" $1…" at bounding box center [380, 440] width 372 height 42
click at [412, 432] on textarea "ARC...... $69.33 5 files printed b/w. All files to be scaled to 28" x 19.81" $1…" at bounding box center [380, 440] width 372 height 42
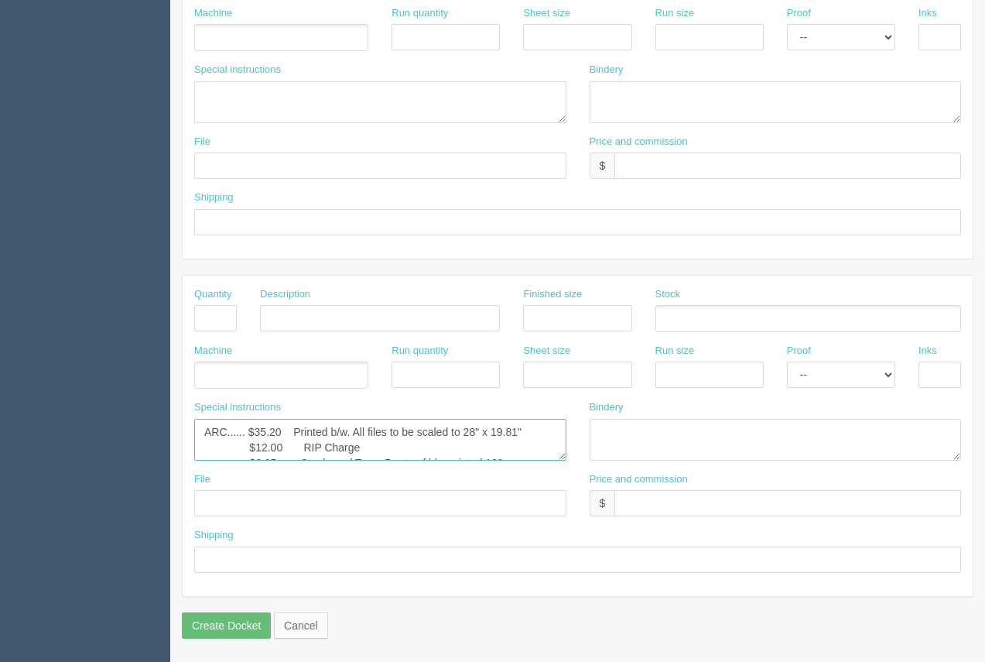
click at [385, 434] on textarea "ARC...... $69.33 5 files printed b/w. All files to be scaled to 28" x 19.81" $1…" at bounding box center [380, 440] width 372 height 42
click at [368, 434] on textarea "ARC...... $69.33 5 files printed b/w. All files to be scaled to 28" x 19.81" $1…" at bounding box center [380, 440] width 372 height 42
click at [460, 431] on textarea "ARC...... $69.33 5 files printed b/w. All files to be scaled to 28" x 19.81" $1…" at bounding box center [380, 440] width 372 height 42
click at [500, 433] on textarea "ARC...... $69.33 5 files printed b/w. All files to be scaled to 28" x 19.81" $1…" at bounding box center [380, 440] width 372 height 42
click at [265, 450] on textarea "ARC...... $69.33 5 files printed b/w. All files to be scaled to 28" x 19.81" $1…" at bounding box center [380, 440] width 372 height 42
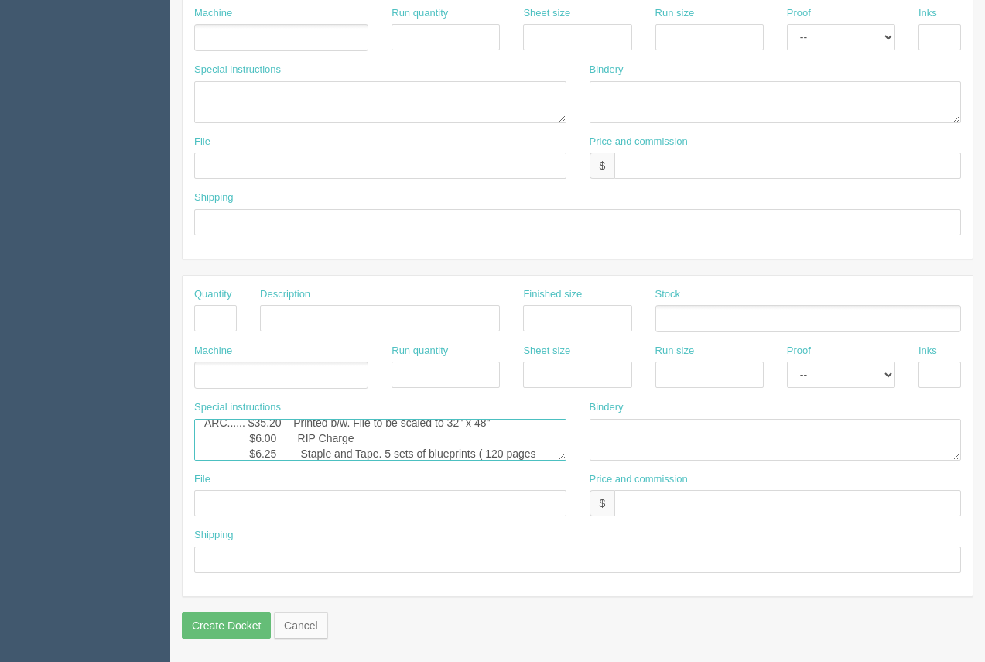
scroll to position [25, 0]
click at [257, 443] on textarea "ARC...... $69.33 5 files printed b/w. All files to be scaled to 28" x 19.81" $1…" at bounding box center [380, 440] width 372 height 42
click at [395, 457] on textarea "ARC...... $69.33 5 files printed b/w. All files to be scaled to 28" x 19.81" $1…" at bounding box center [380, 440] width 372 height 42
click at [283, 457] on textarea "ARC...... $69.33 5 files printed b/w. All files to be scaled to 28" x 19.81" $1…" at bounding box center [380, 440] width 372 height 42
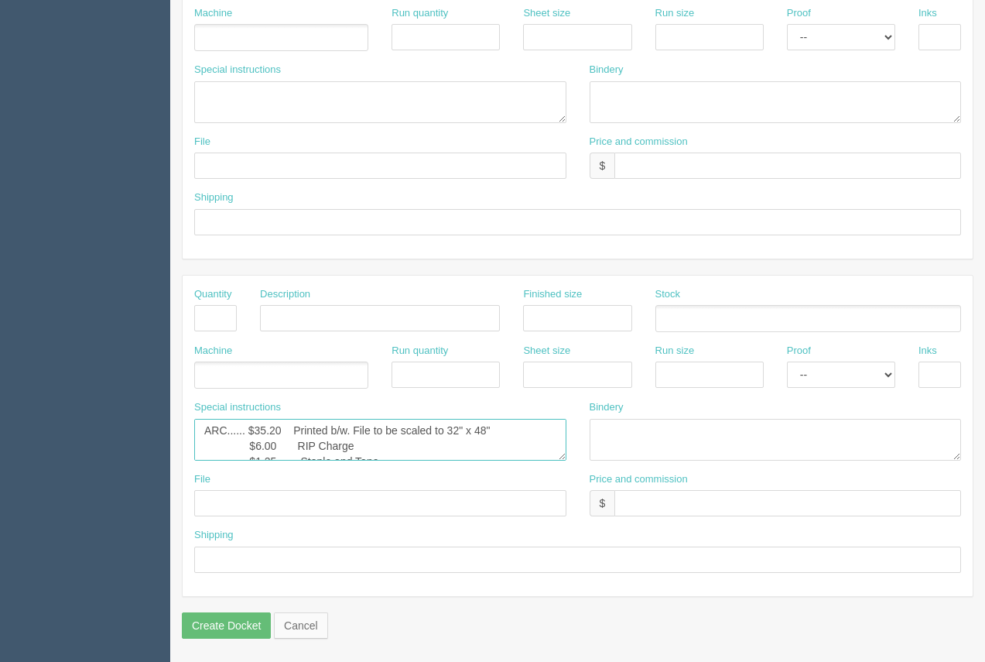
click at [298, 451] on textarea "ARC...... $69.33 5 files printed b/w. All files to be scaled to 28" x 19.81" $1…" at bounding box center [380, 440] width 372 height 42
click at [300, 457] on textarea "ARC...... $69.33 5 files printed b/w. All files to be scaled to 28" x 19.81" $1…" at bounding box center [380, 440] width 372 height 42
click at [296, 446] on textarea "ARC...... $69.33 5 files printed b/w. All files to be scaled to 28" x 19.81" $1…" at bounding box center [380, 440] width 372 height 42
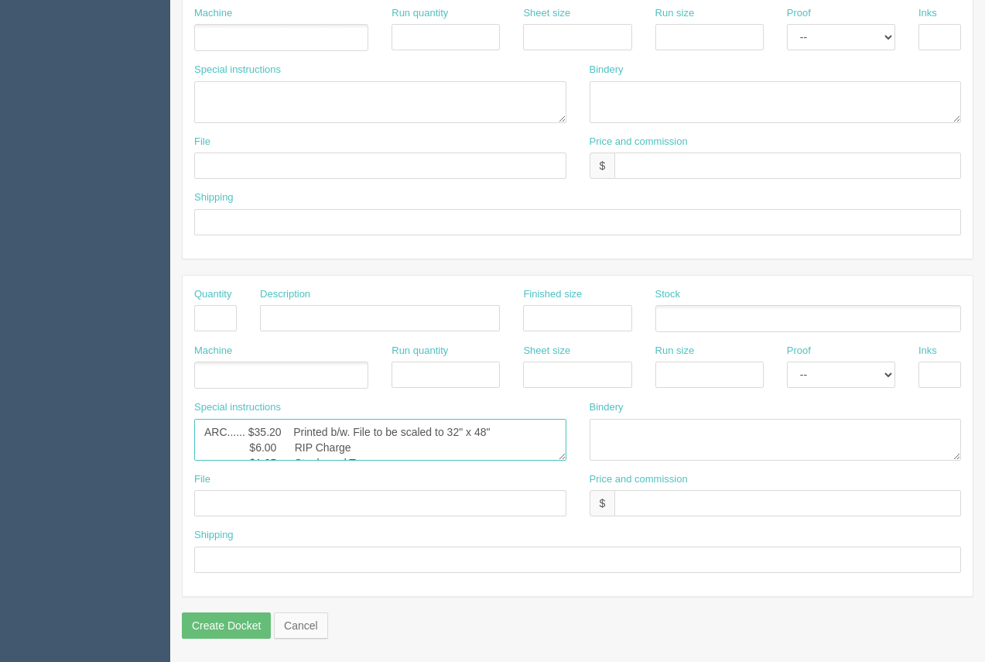
click at [498, 438] on textarea "ARC...... $69.33 5 files printed b/w. All files to be scaled to 28" x 19.81" $1…" at bounding box center [380, 440] width 372 height 42
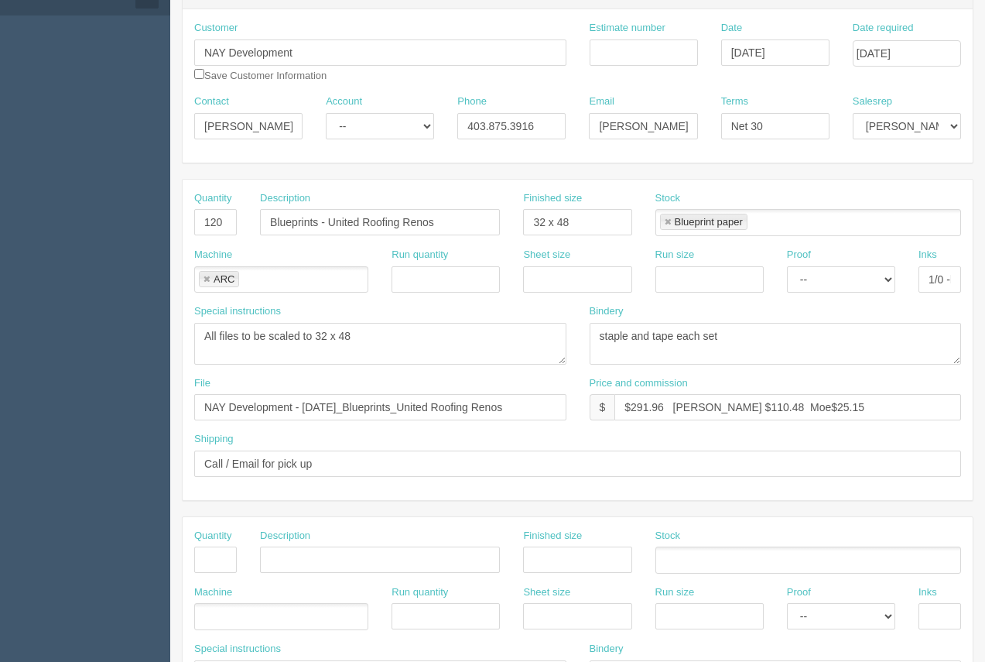
type textarea "ARC...... $35.20 Printed b/w. File to be scaled to 32" x 48" (22 page) $6.00 RI…"
click at [701, 412] on input "$291.96 Arif $110.48 Moe$25.15" at bounding box center [787, 407] width 347 height 26
type input "$291.96 Arif $10.48 Moe$25.15"
click at [0, 361] on html "PrintPing Arif Edit account ( arif@allrush.ca ) Logout Dockets Estimates" at bounding box center [492, 537] width 985 height 1405
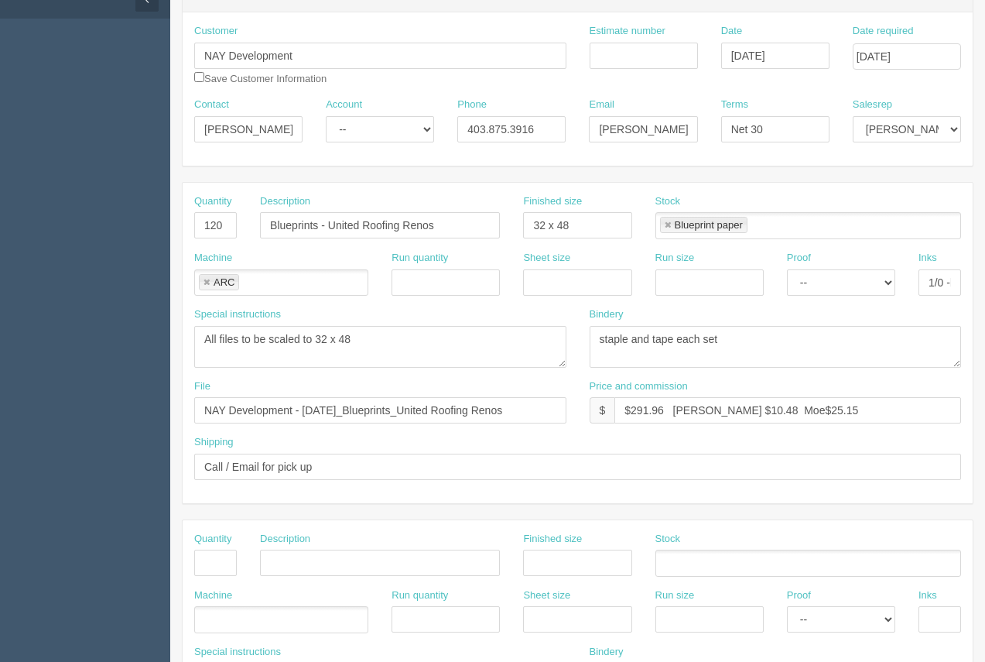
scroll to position [0, 0]
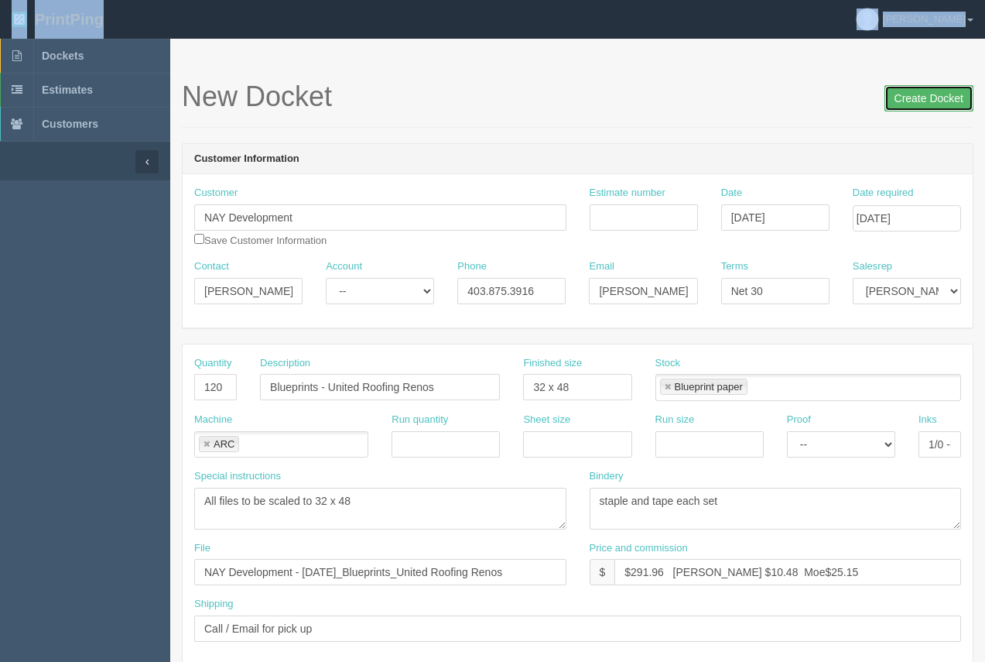
click at [943, 100] on input "Create Docket" at bounding box center [928, 98] width 89 height 26
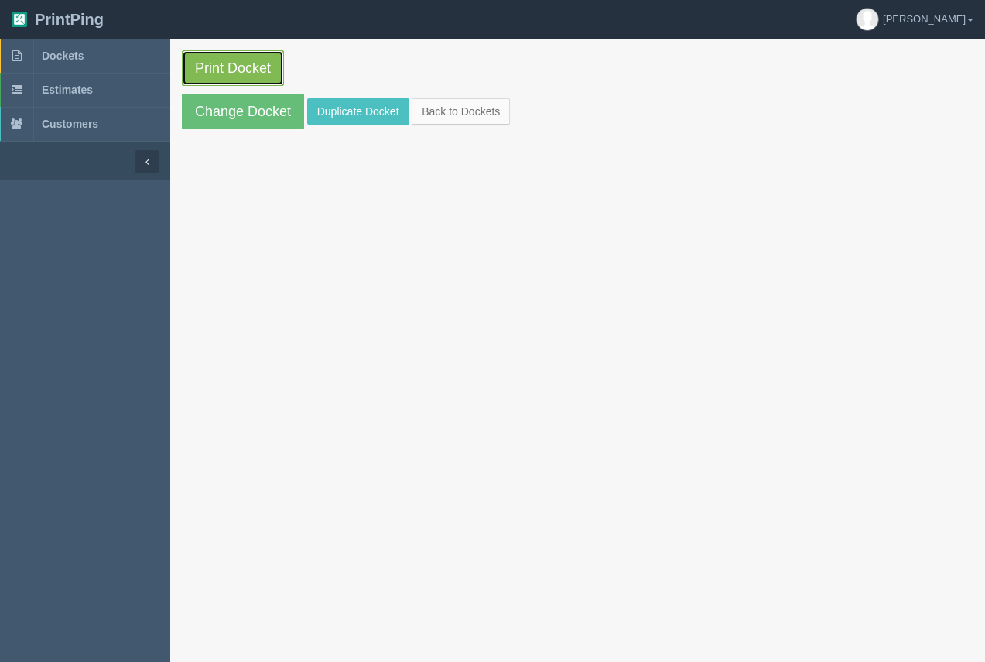
click at [264, 63] on link "Print Docket" at bounding box center [233, 68] width 102 height 36
